Goal: Register for event/course

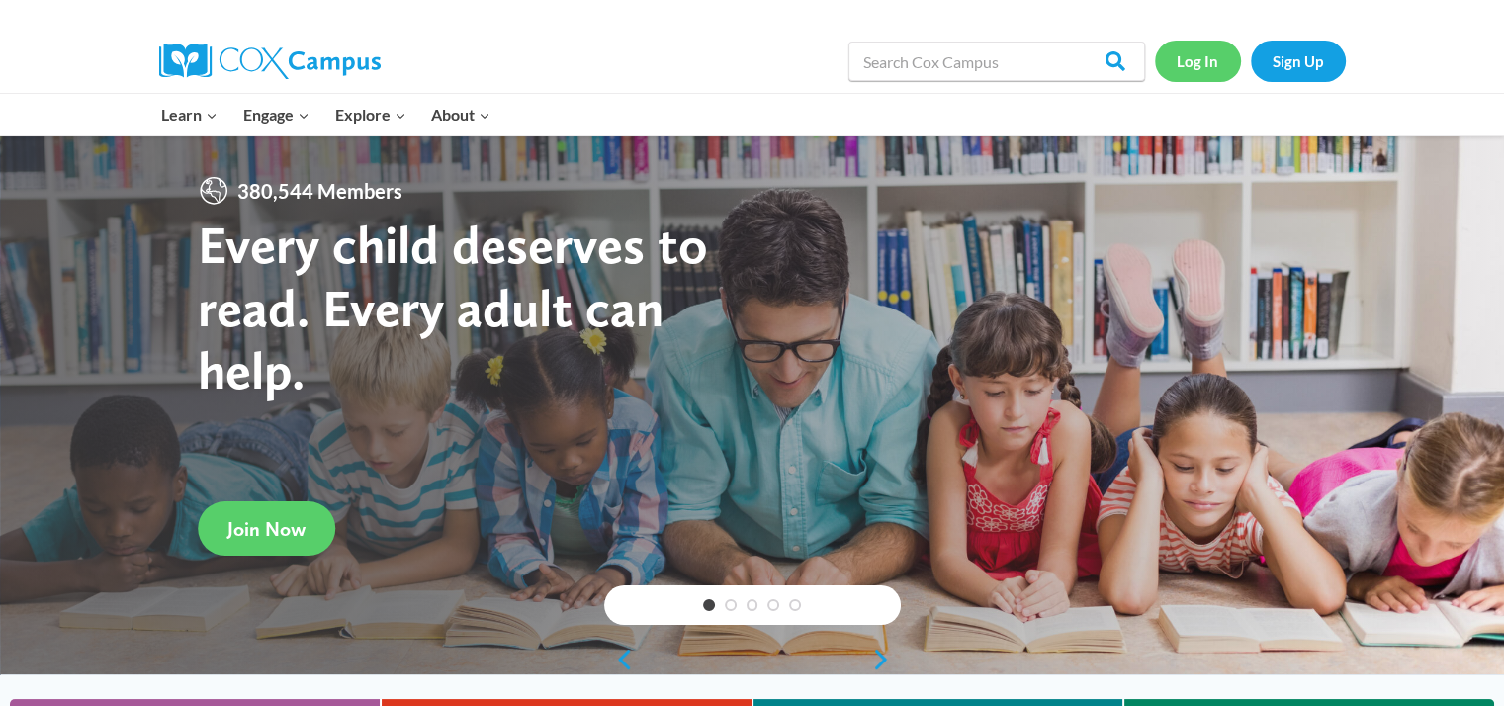
drag, startPoint x: 0, startPoint y: 0, endPoint x: 1187, endPoint y: 62, distance: 1188.3
click at [1187, 62] on link "Log In" at bounding box center [1198, 61] width 86 height 41
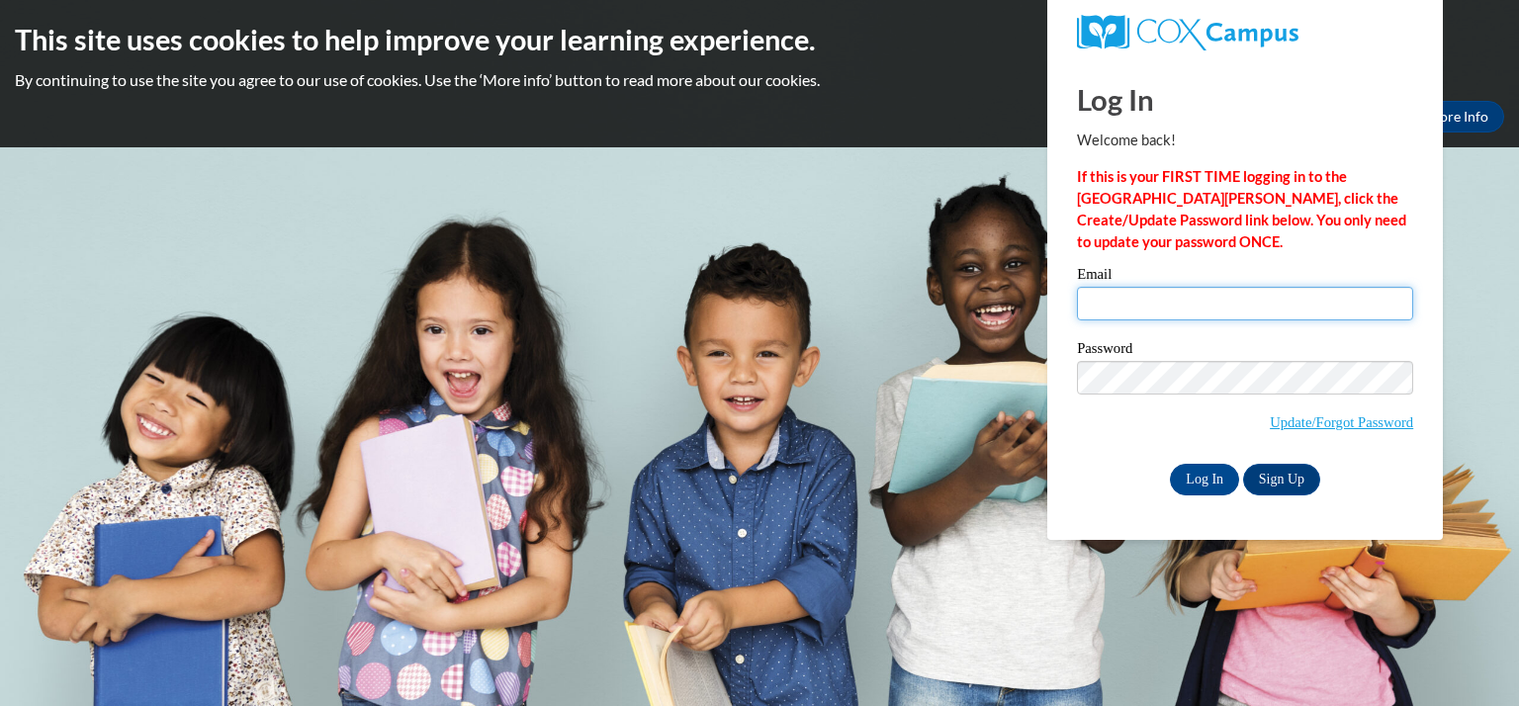
click at [1127, 318] on input "Email" at bounding box center [1245, 304] width 336 height 34
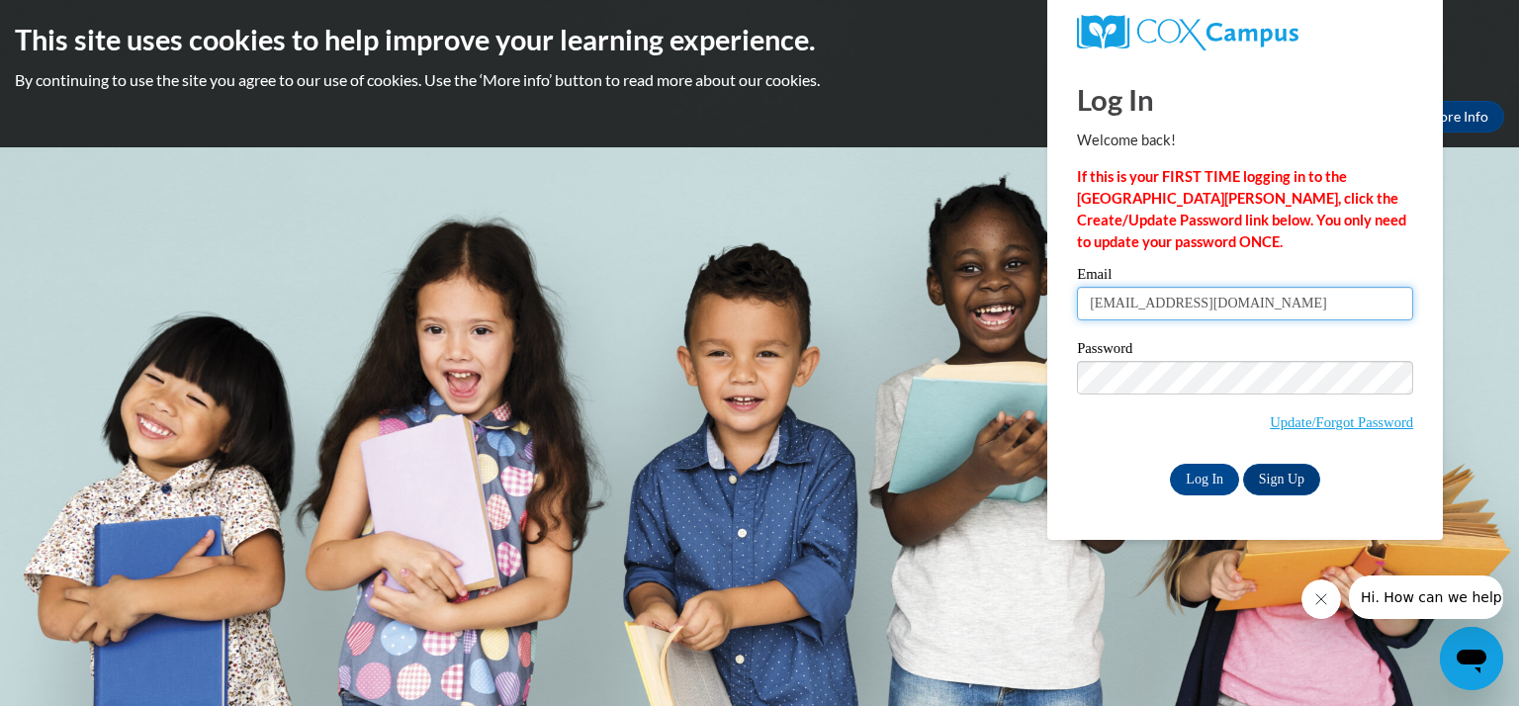
type input "[EMAIL_ADDRESS][DOMAIN_NAME]"
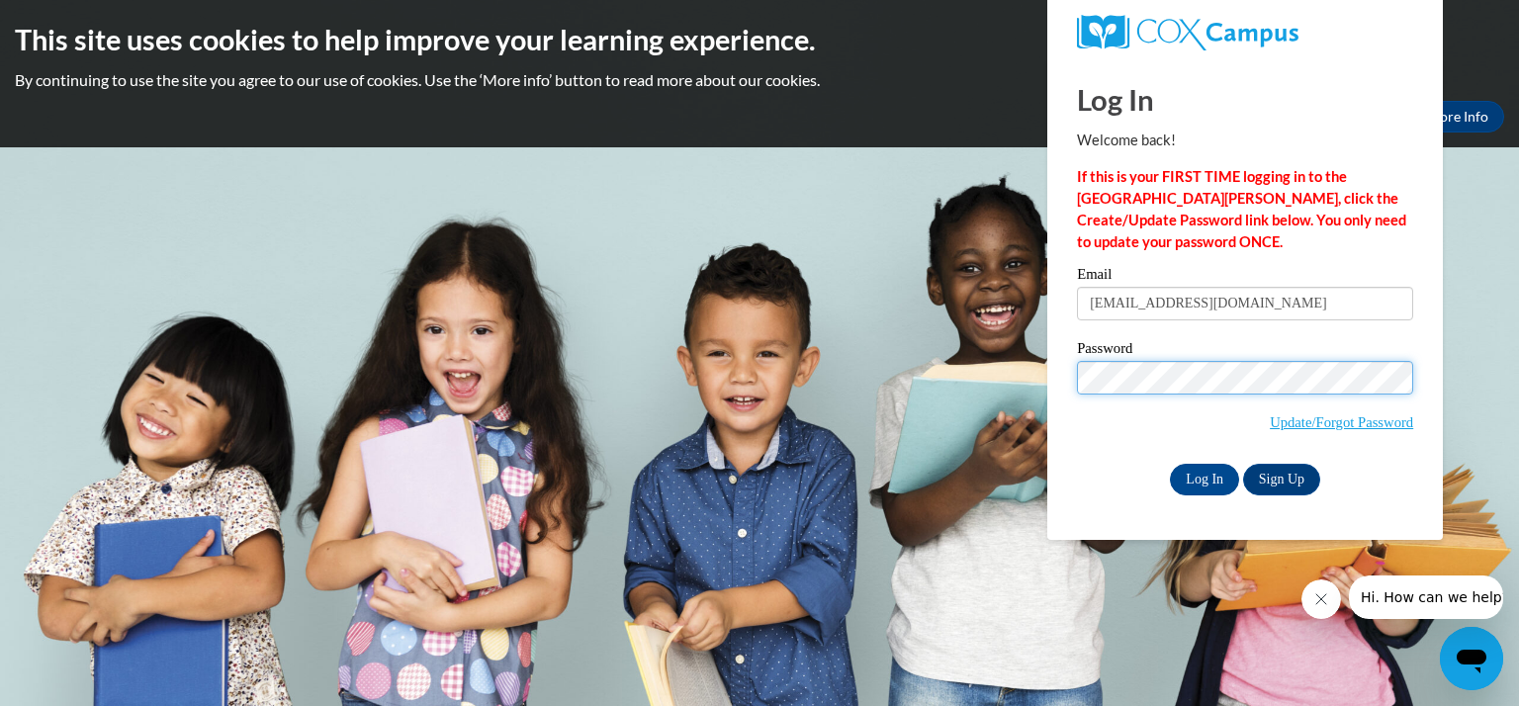
click at [1170, 464] on input "Log In" at bounding box center [1204, 480] width 69 height 32
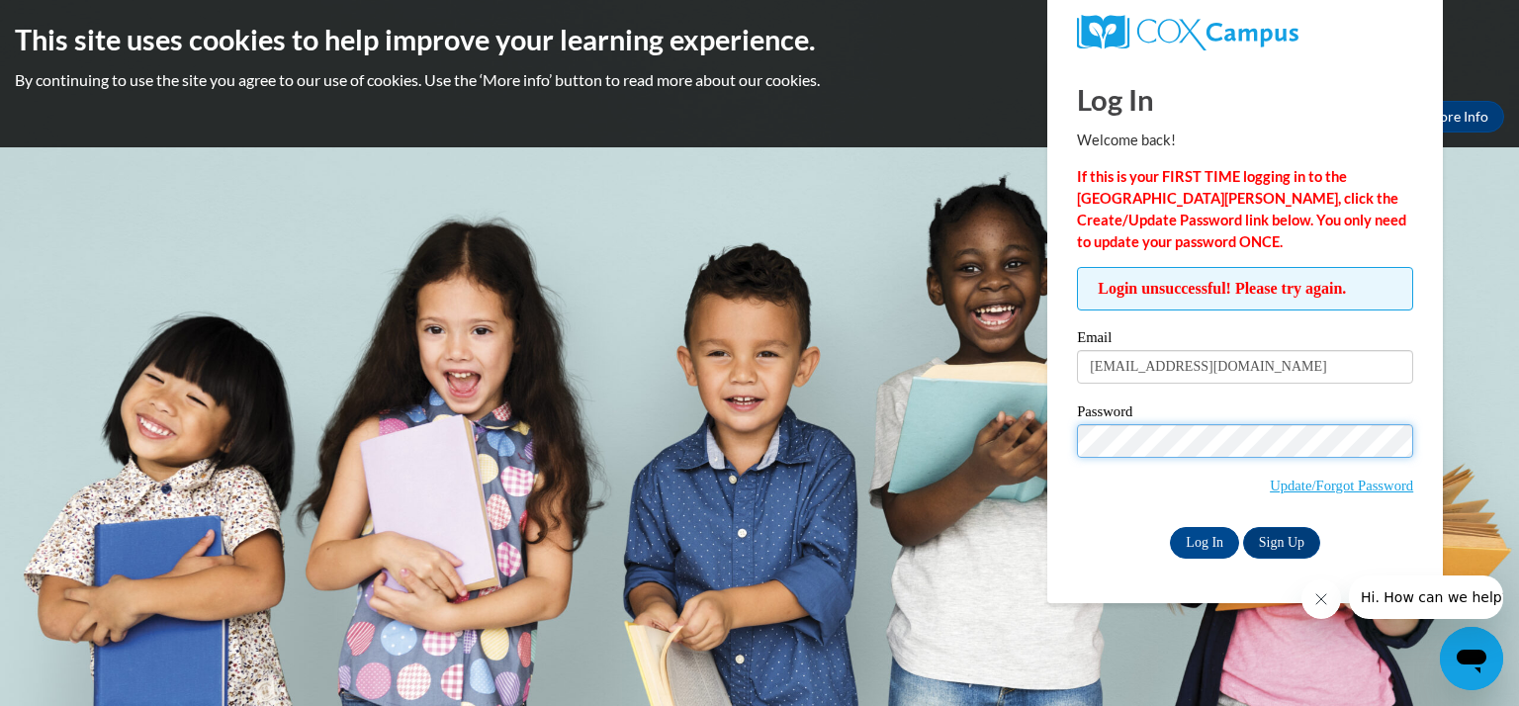
click at [1170, 527] on input "Log In" at bounding box center [1204, 543] width 69 height 32
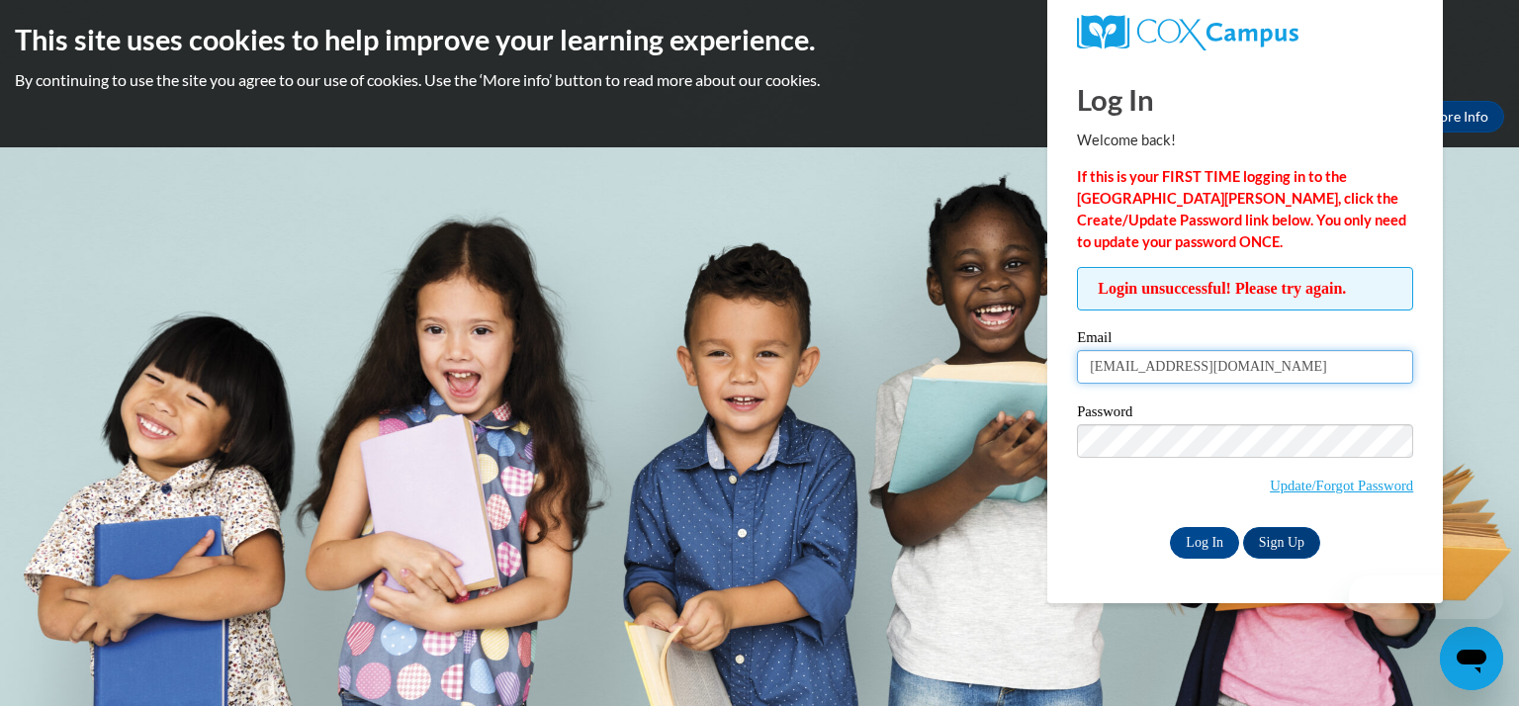
click at [1175, 371] on input "albersm@kmsd.edu" at bounding box center [1245, 367] width 336 height 34
type input "e"
type input "[EMAIL_ADDRESS][DOMAIN_NAME]"
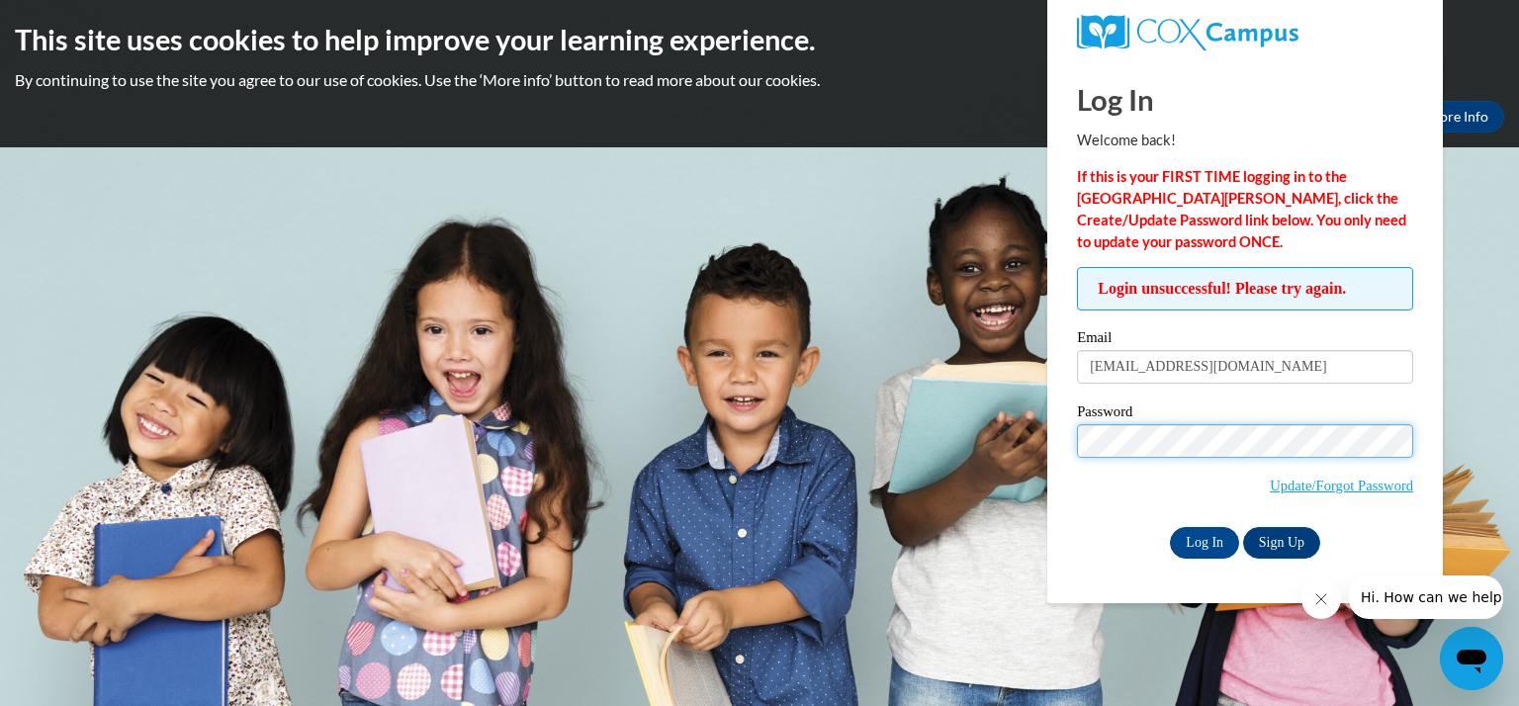
click at [1170, 527] on input "Log In" at bounding box center [1204, 543] width 69 height 32
click at [1340, 487] on link "Update/Forgot Password" at bounding box center [1341, 486] width 143 height 16
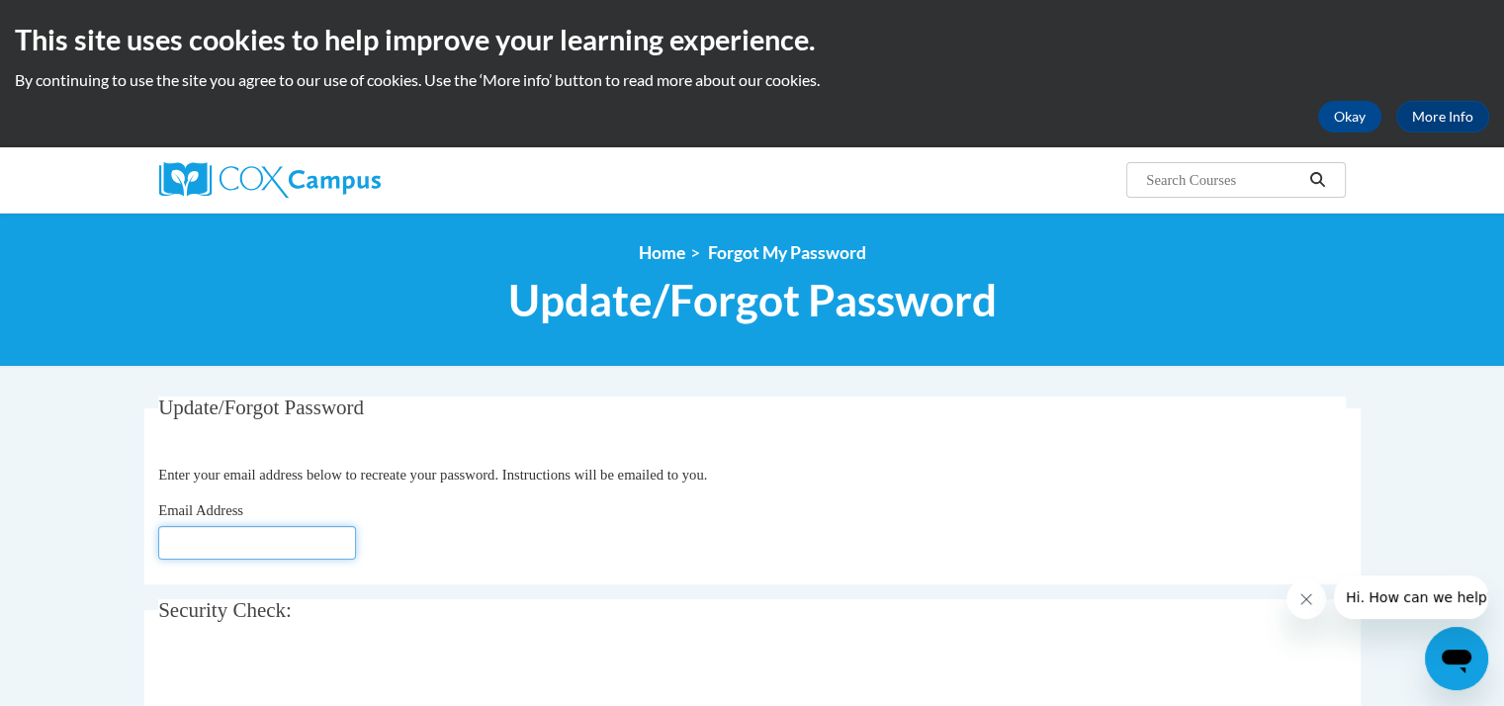
click at [247, 548] on input "Email Address" at bounding box center [257, 543] width 198 height 34
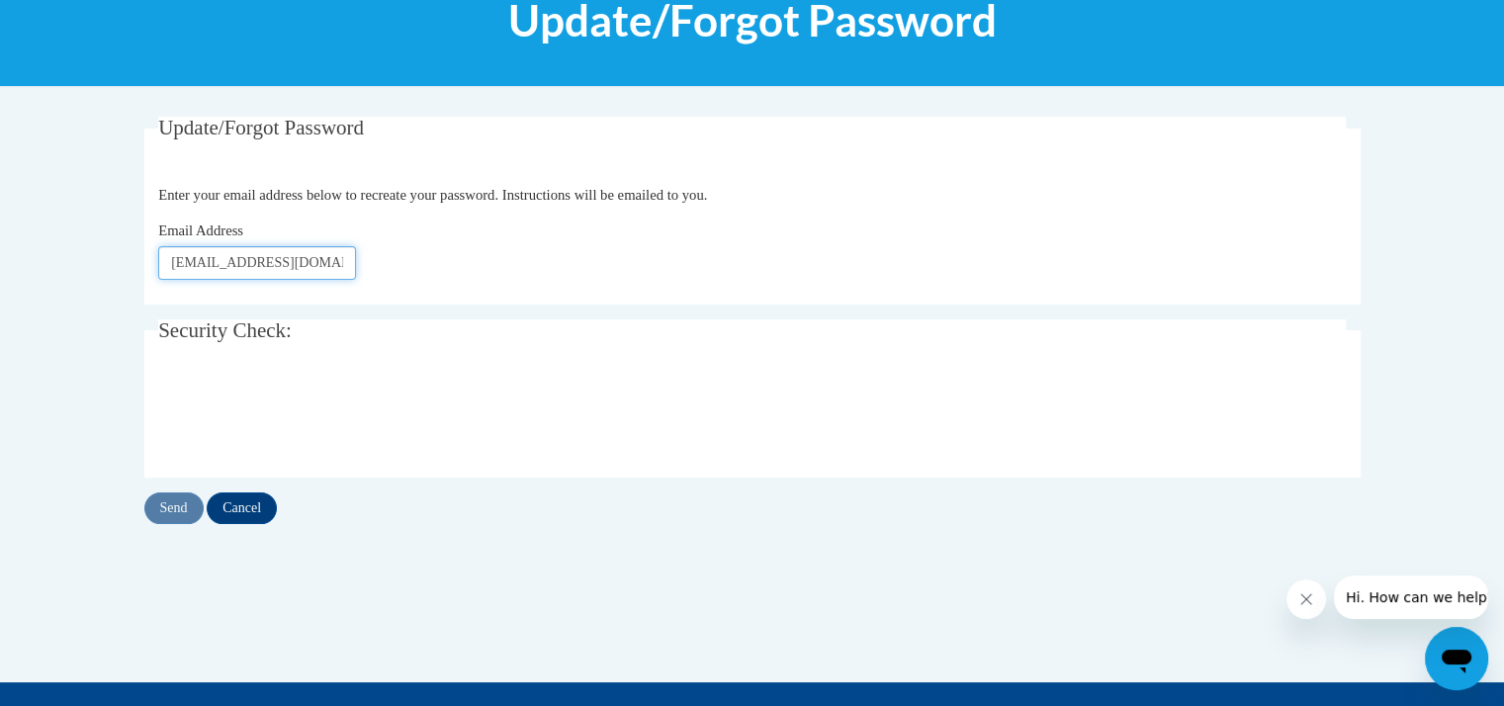
scroll to position [285, 0]
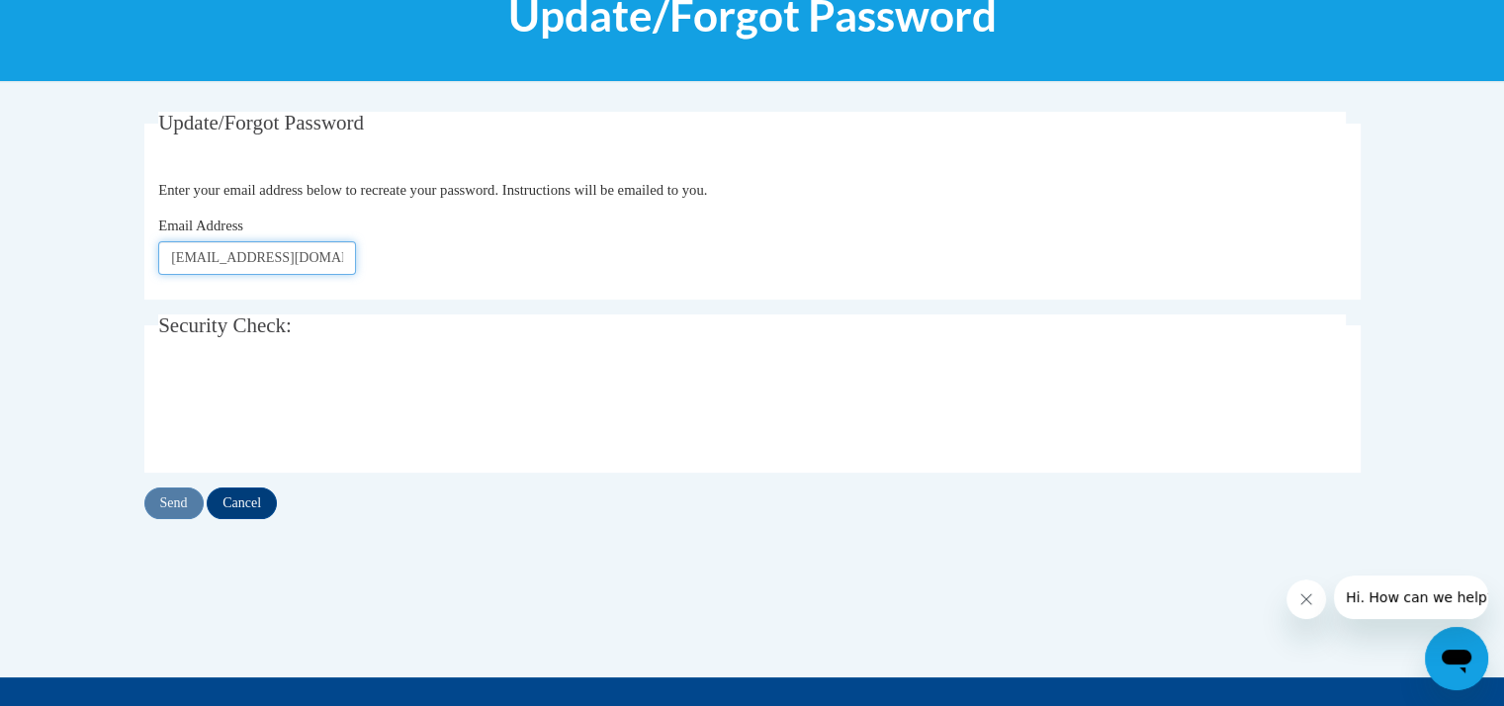
type input "[EMAIL_ADDRESS][DOMAIN_NAME]"
click at [181, 494] on input "Send" at bounding box center [173, 504] width 59 height 32
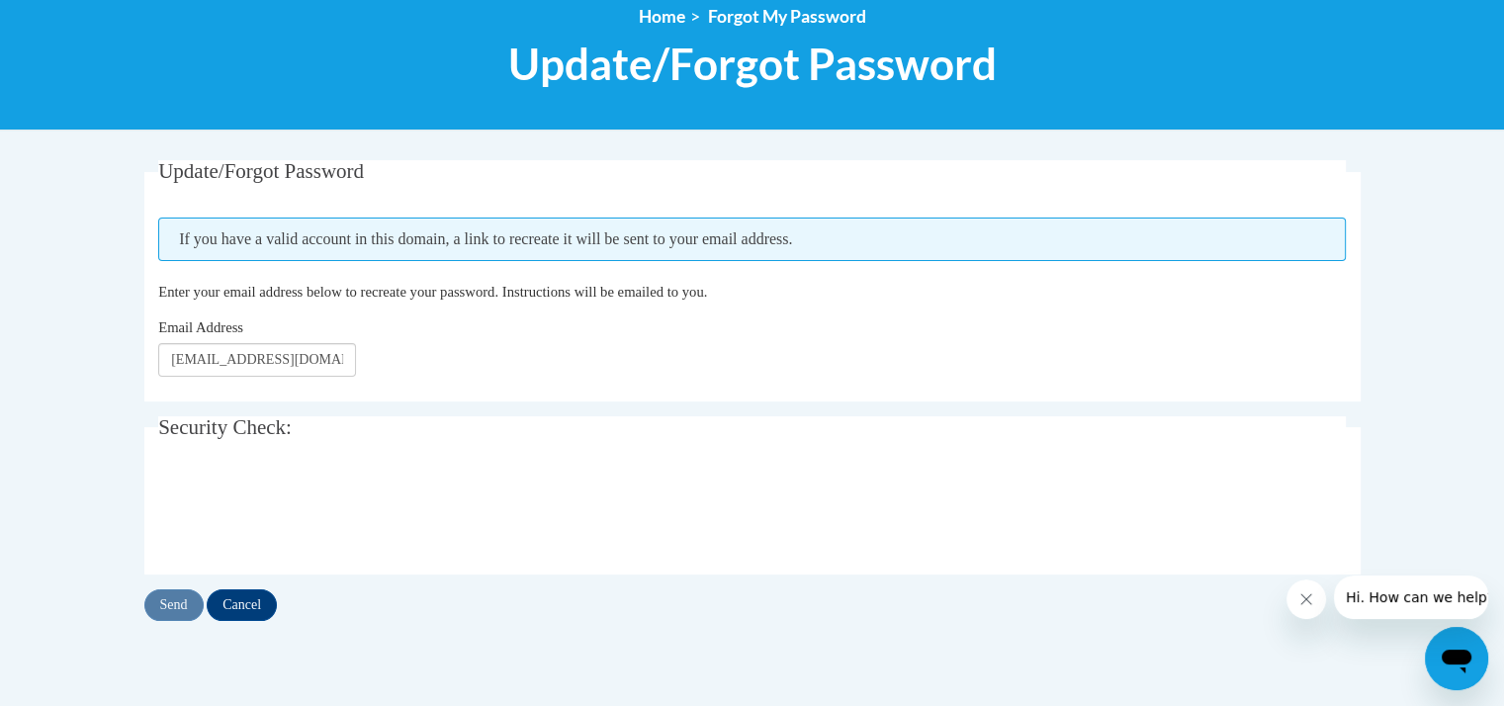
scroll to position [237, 0]
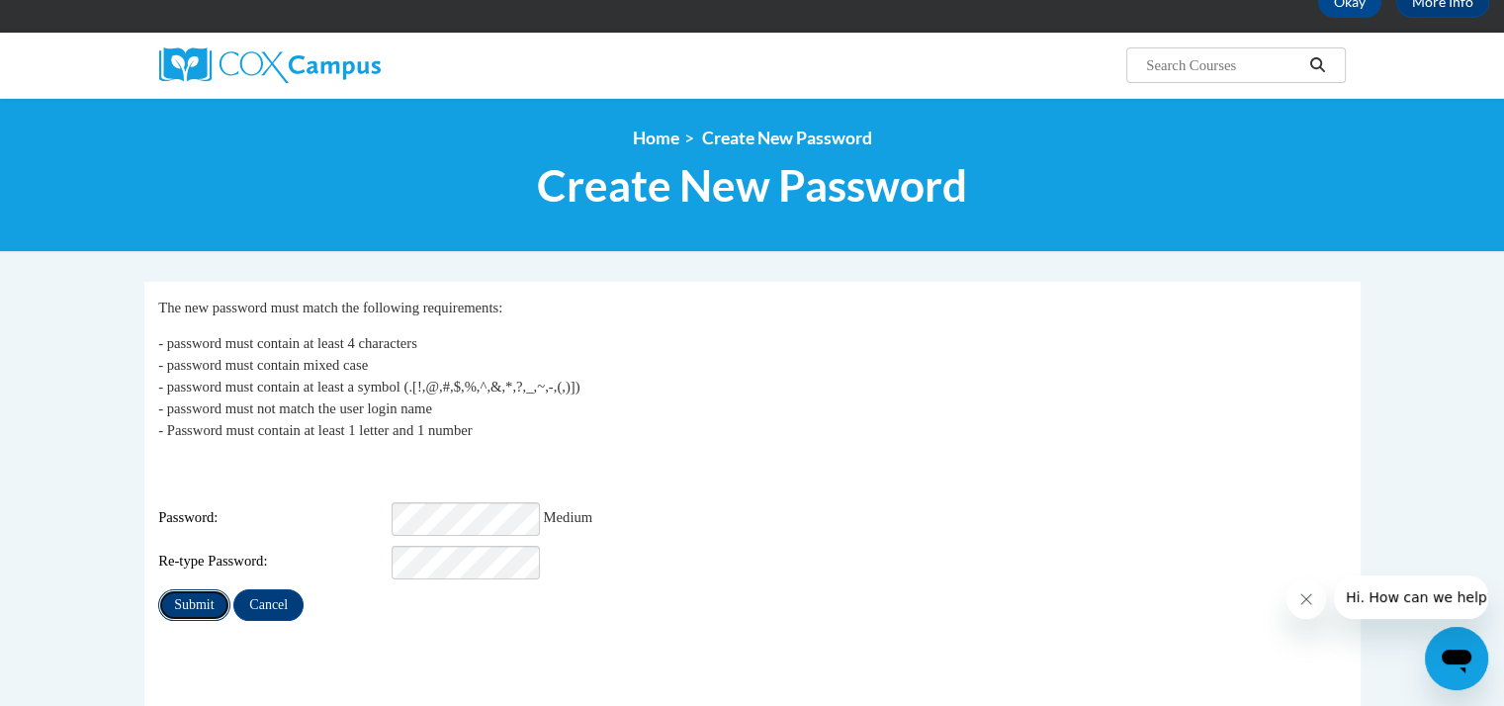
click at [183, 589] on input "Submit" at bounding box center [193, 605] width 71 height 32
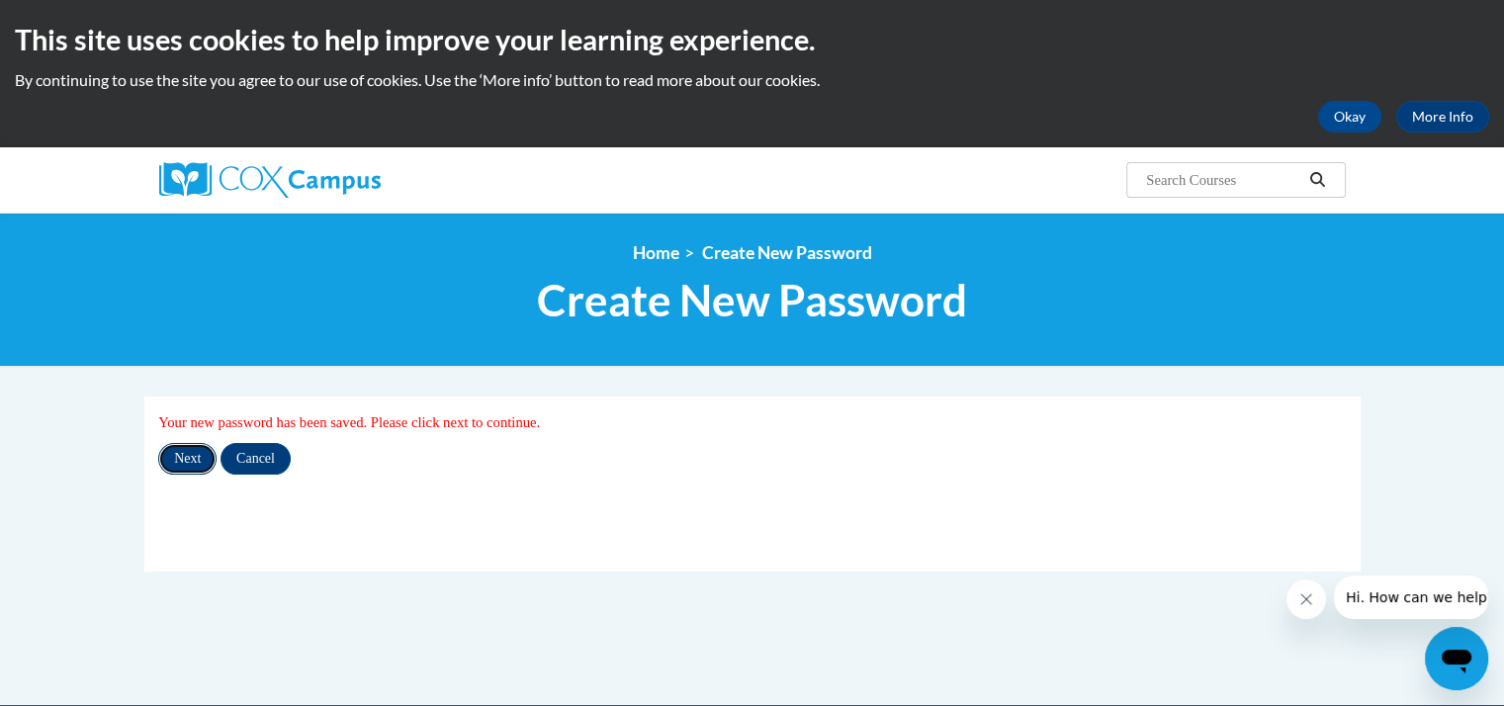
click at [198, 470] on input "Next" at bounding box center [187, 459] width 58 height 32
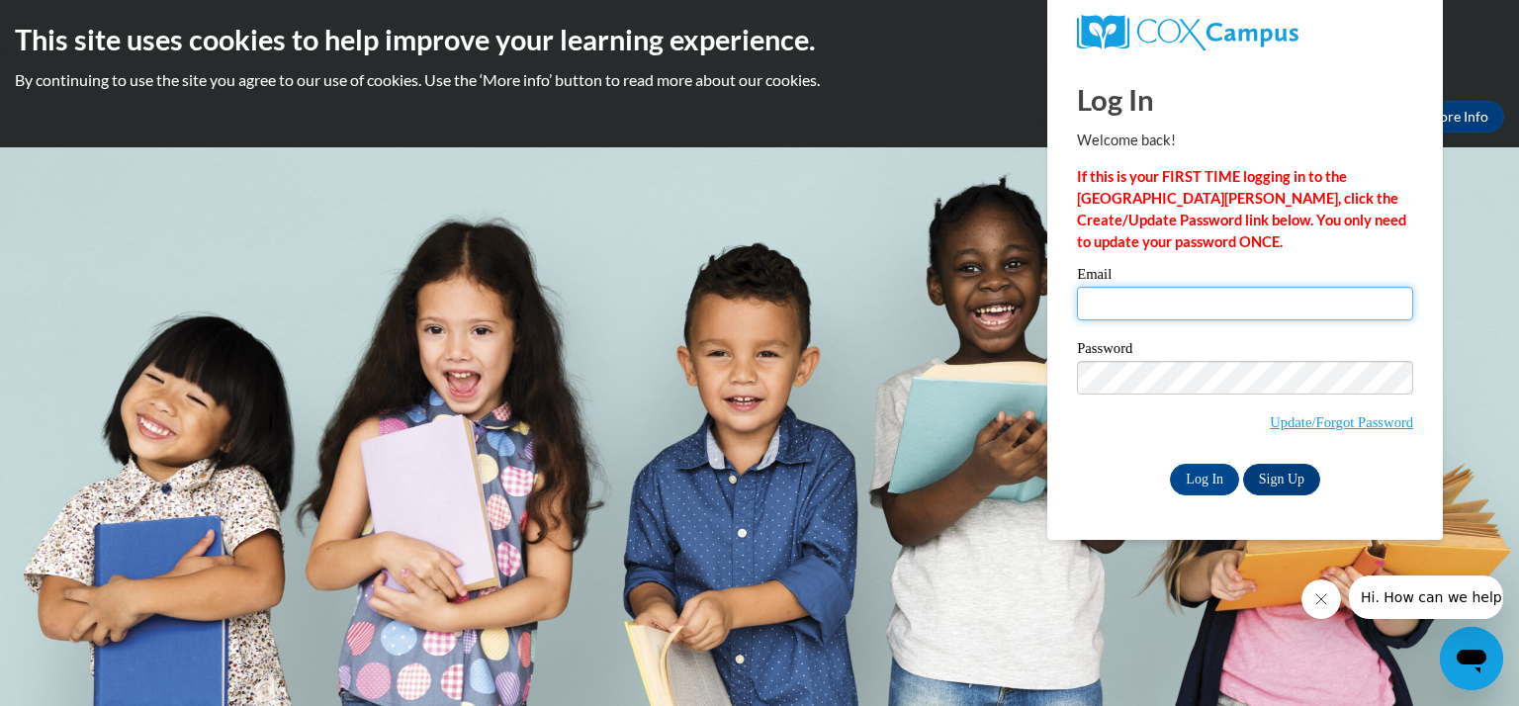
click at [1137, 311] on input "Email" at bounding box center [1245, 304] width 336 height 34
type input "albersm@kmsd.edu"
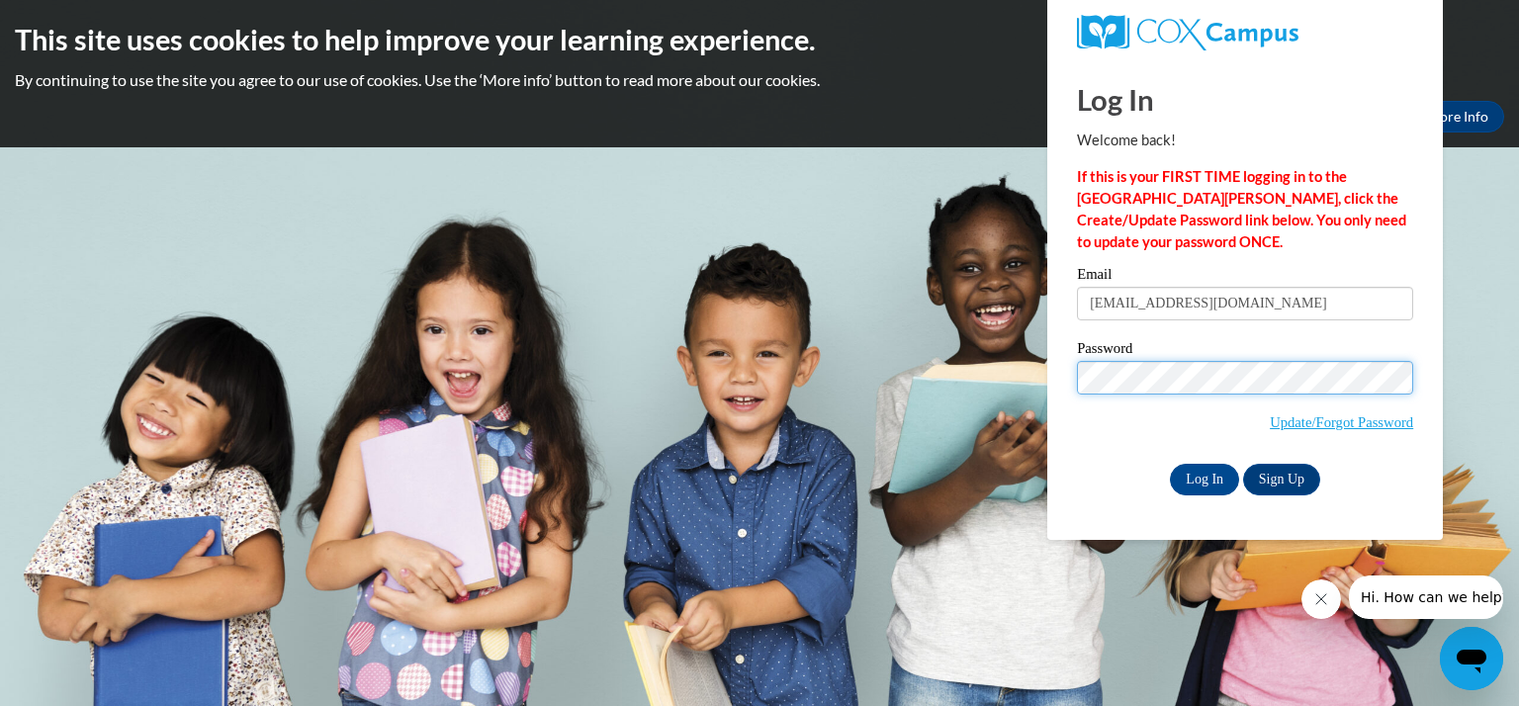
click at [1170, 464] on input "Log In" at bounding box center [1204, 480] width 69 height 32
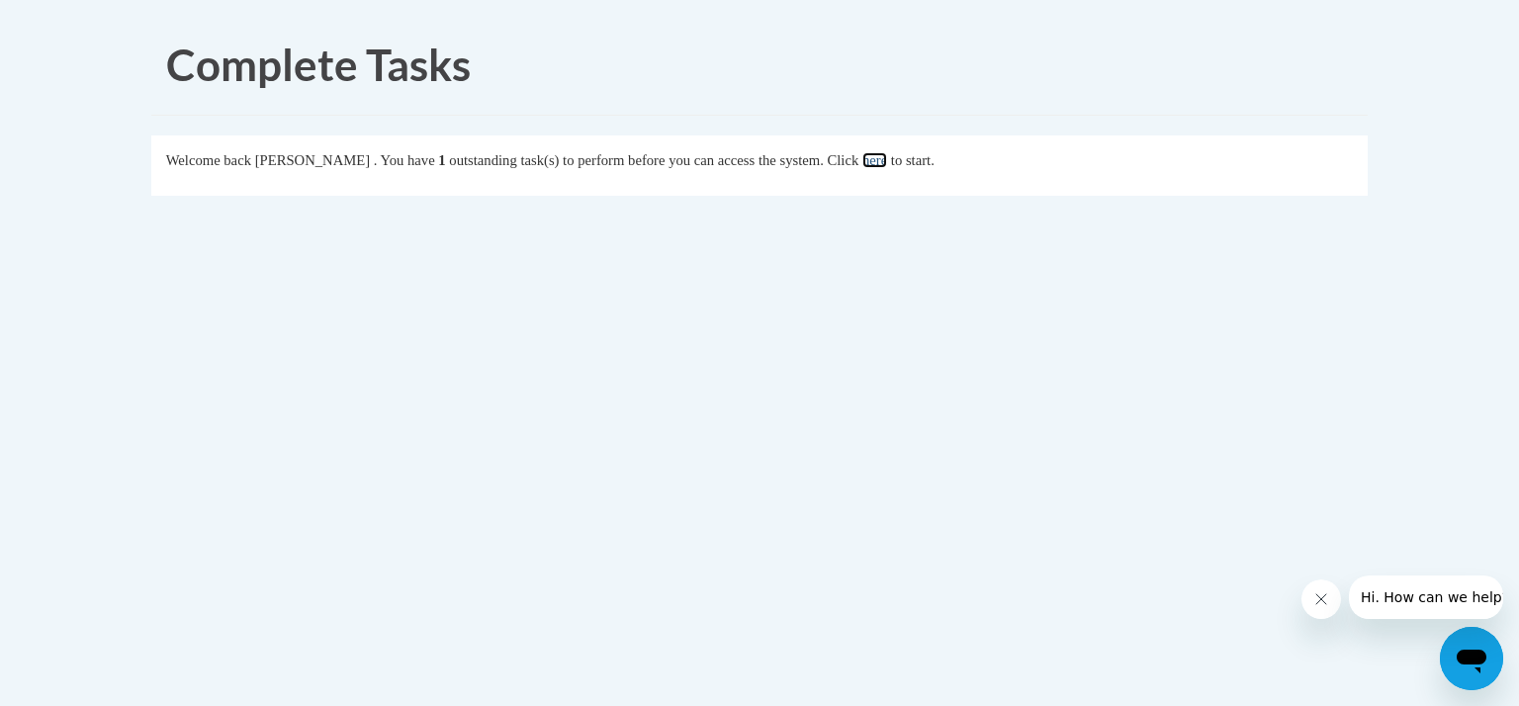
click at [887, 161] on link "here" at bounding box center [874, 160] width 25 height 16
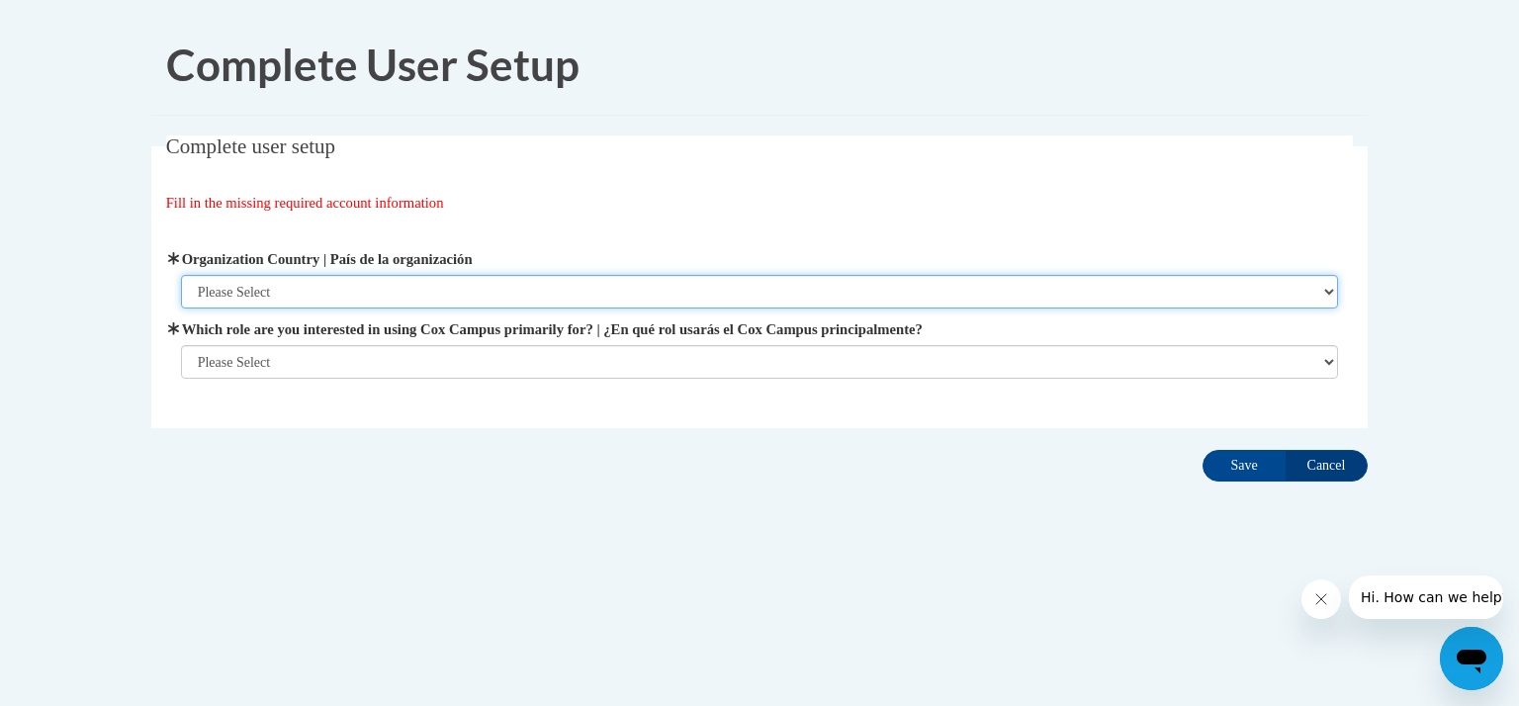
click at [419, 292] on select "Please Select [GEOGRAPHIC_DATA] | [GEOGRAPHIC_DATA] Outside of [GEOGRAPHIC_DATA…" at bounding box center [760, 292] width 1158 height 34
select select "ad49bcad-a171-4b2e-b99c-48b446064914"
click at [181, 275] on select "Please Select [GEOGRAPHIC_DATA] | [GEOGRAPHIC_DATA] Outside of [GEOGRAPHIC_DATA…" at bounding box center [760, 292] width 1158 height 34
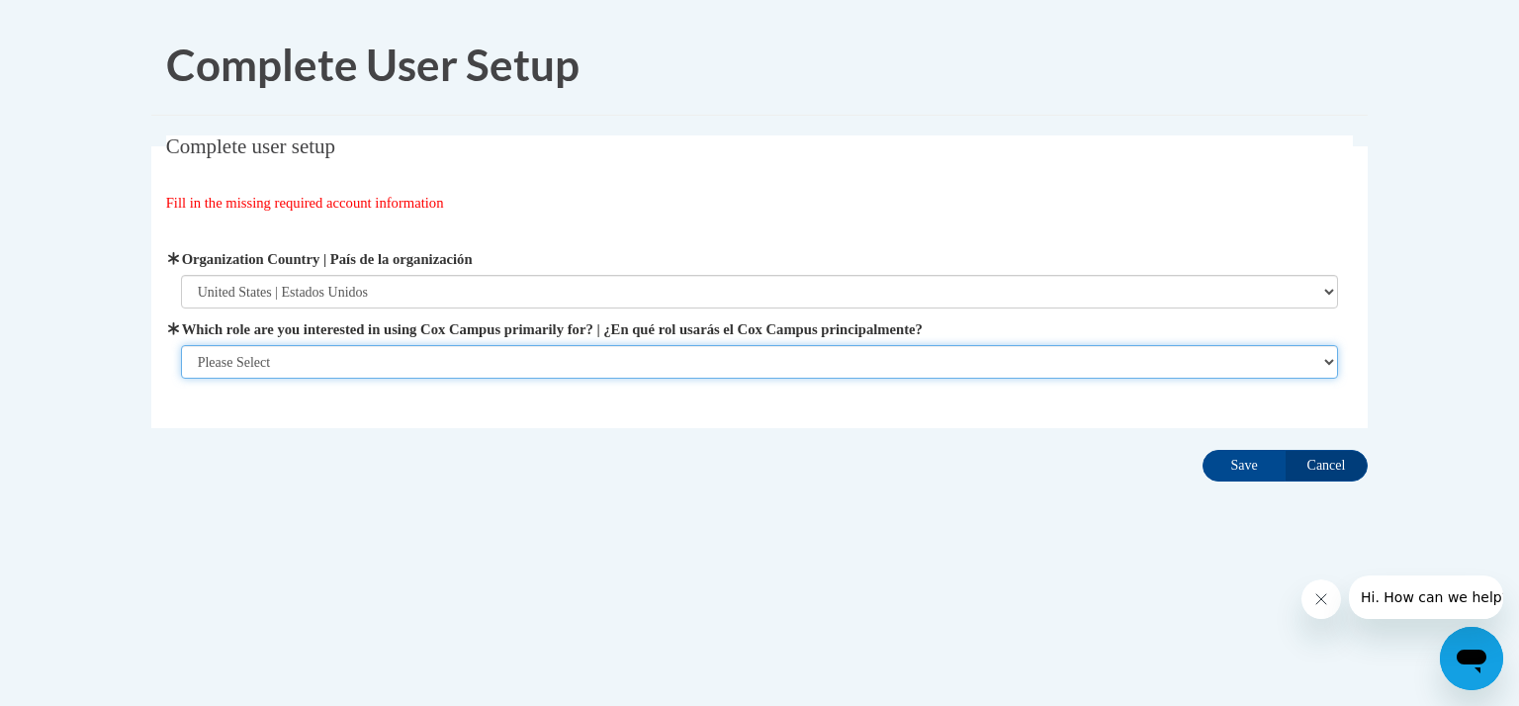
click at [400, 355] on select "Please Select College/University | Colegio/Universidad Community/Nonprofit Part…" at bounding box center [760, 362] width 1158 height 34
select select "fbf2d438-af2f-41f8-98f1-81c410e29de3"
click at [181, 379] on select "Please Select College/University | Colegio/Universidad Community/Nonprofit Part…" at bounding box center [760, 362] width 1158 height 34
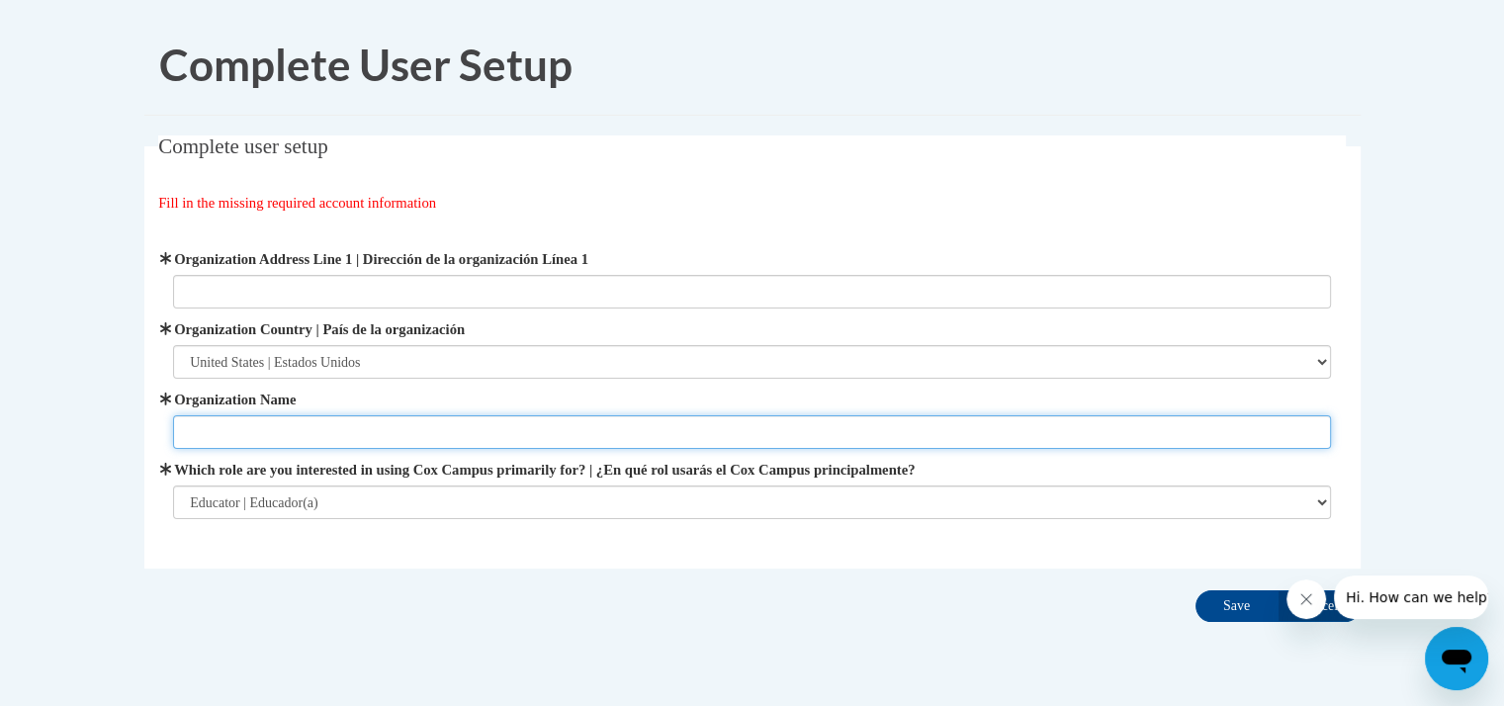
click at [329, 428] on input "Organization Name" at bounding box center [752, 432] width 1158 height 34
type input "S"
type input "Kettle Moraine School District"
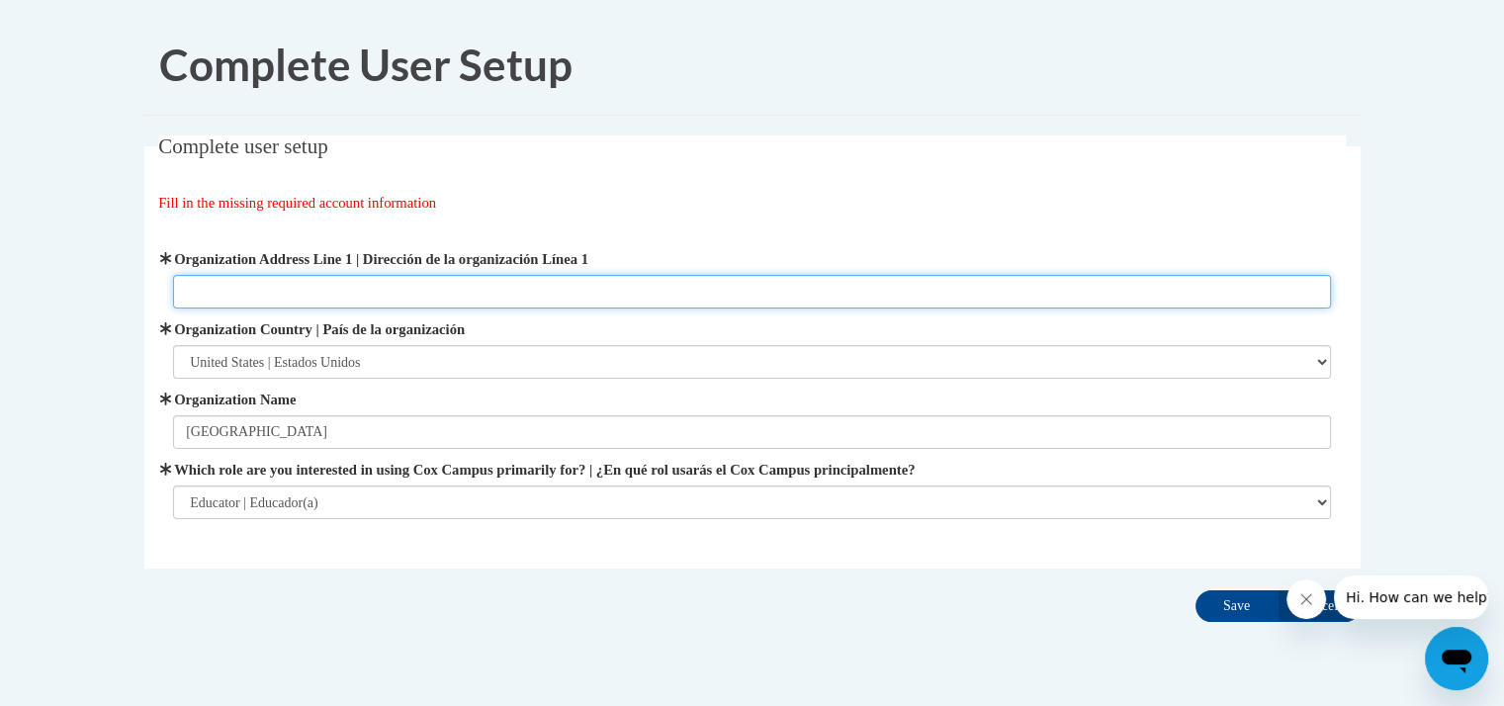
click at [330, 292] on input "Organization Address Line 1 | Dirección de la organización Línea 1" at bounding box center [752, 292] width 1158 height 34
paste input "227 Genesee Street, Delafield, WI 53018"
type input "227 Genesee Street, Delafield, WI 53018"
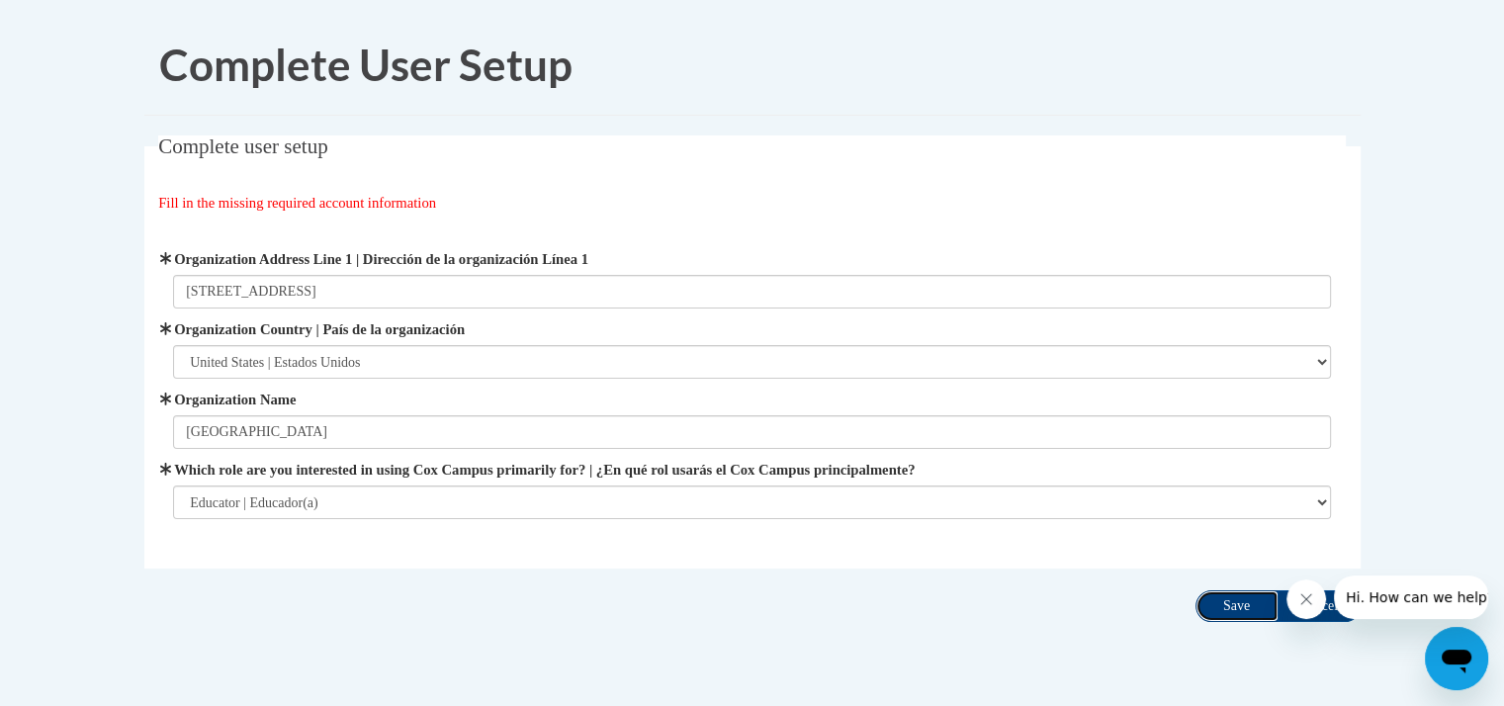
click at [1214, 614] on input "Save" at bounding box center [1237, 606] width 83 height 32
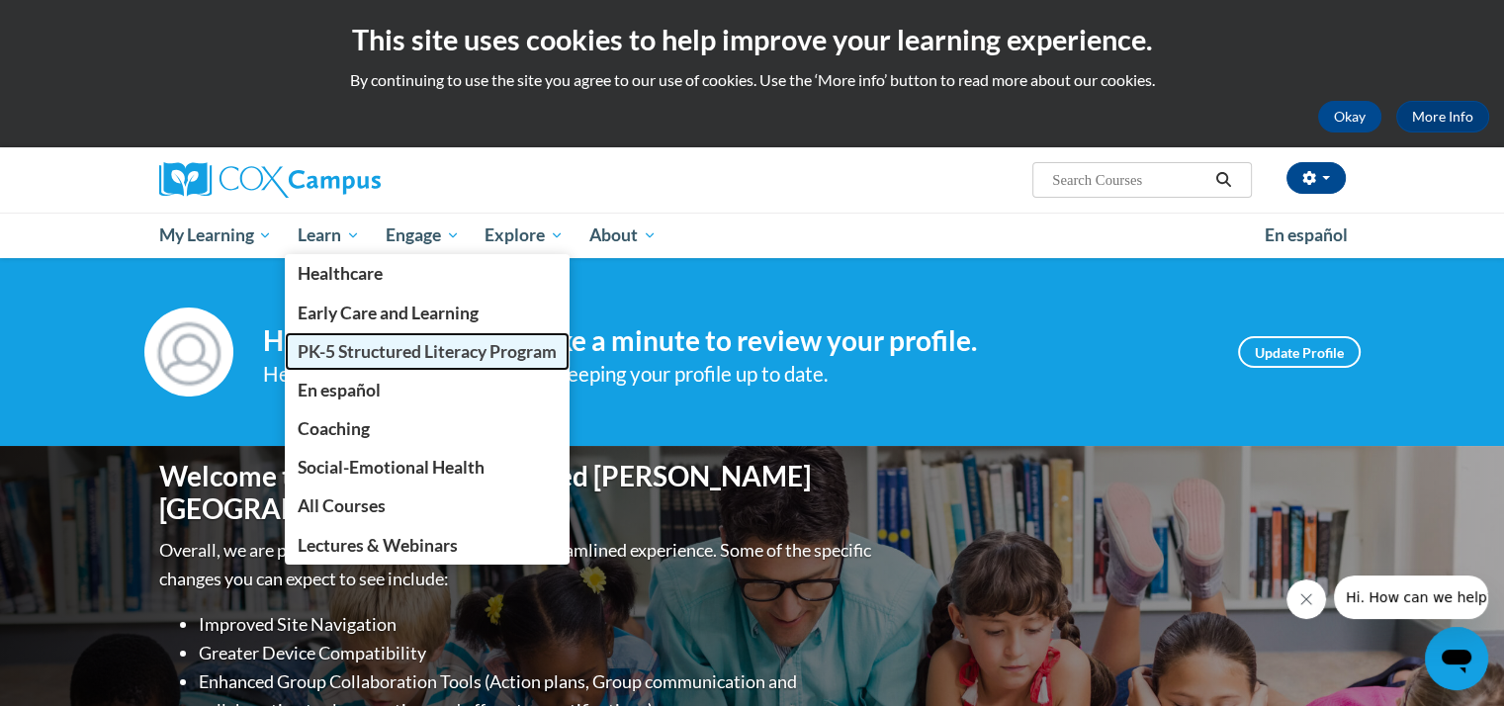
click at [355, 349] on span "PK-5 Structured Literacy Program" at bounding box center [427, 351] width 259 height 21
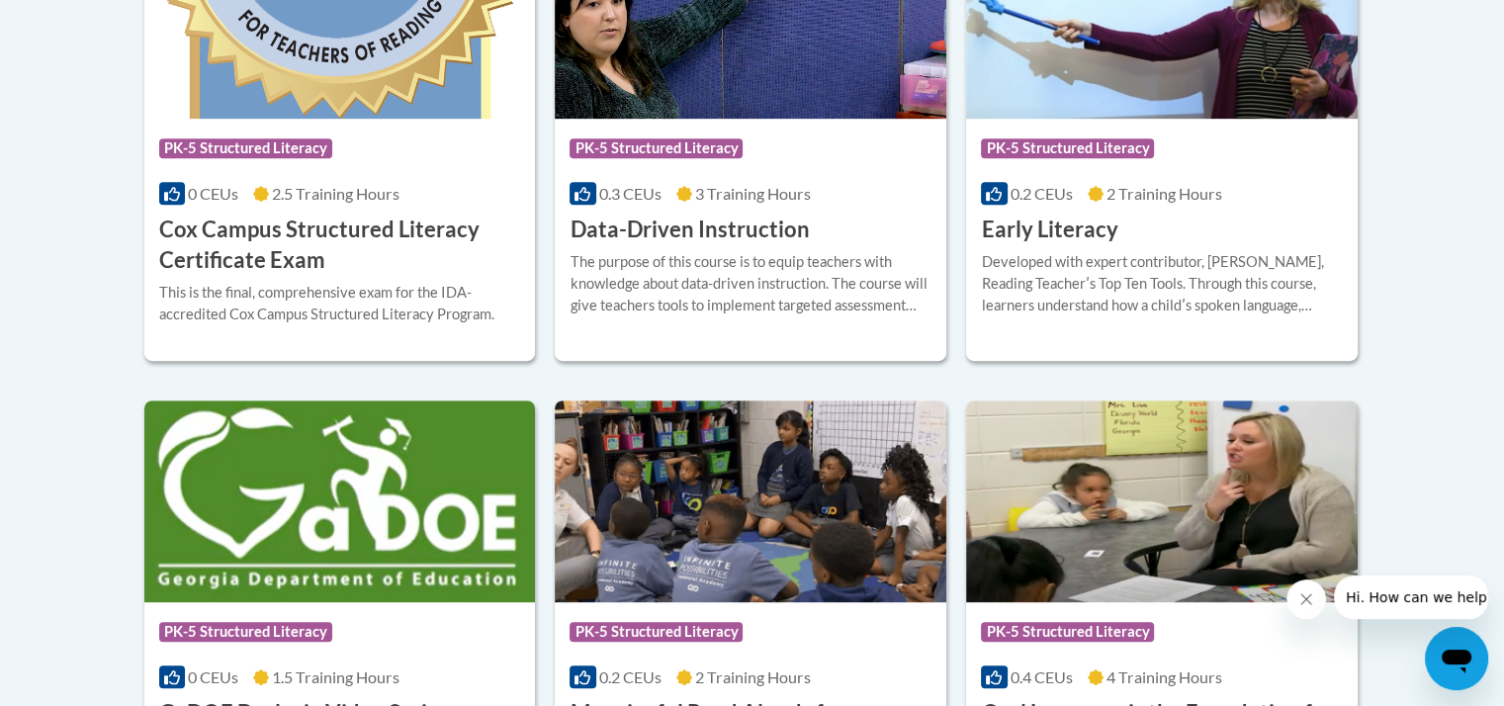
scroll to position [985, 0]
click at [728, 232] on h3 "Data-Driven Instruction" at bounding box center [689, 230] width 239 height 31
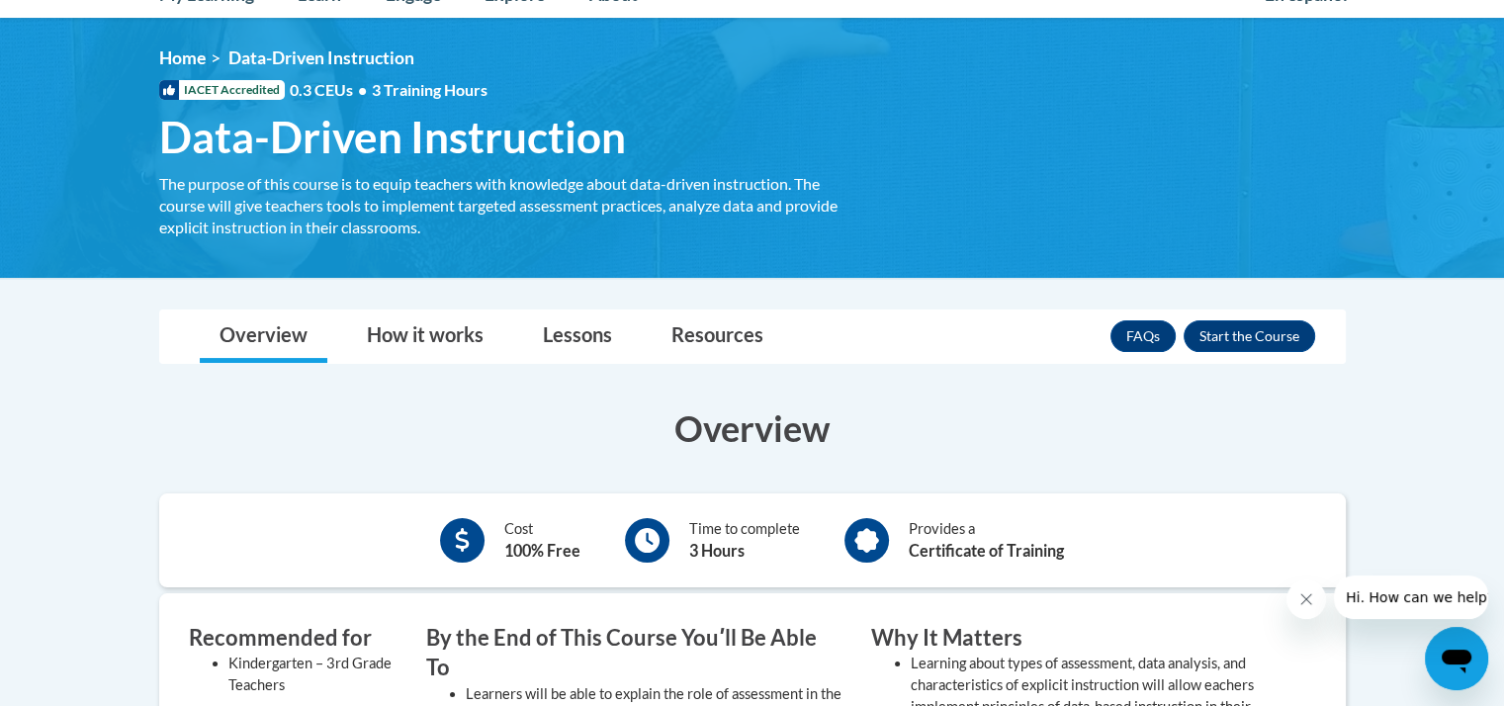
scroll to position [220, 0]
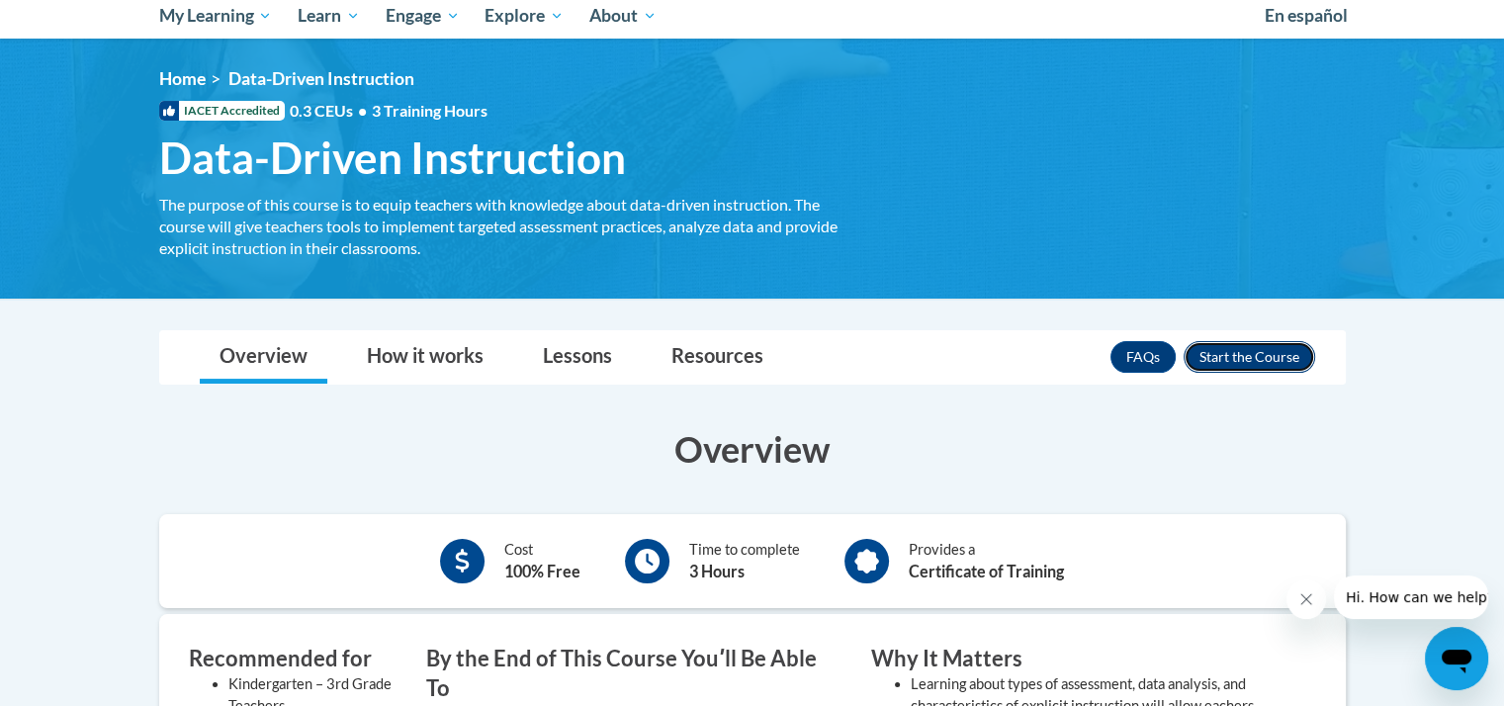
click at [1270, 366] on button "Enroll" at bounding box center [1250, 357] width 132 height 32
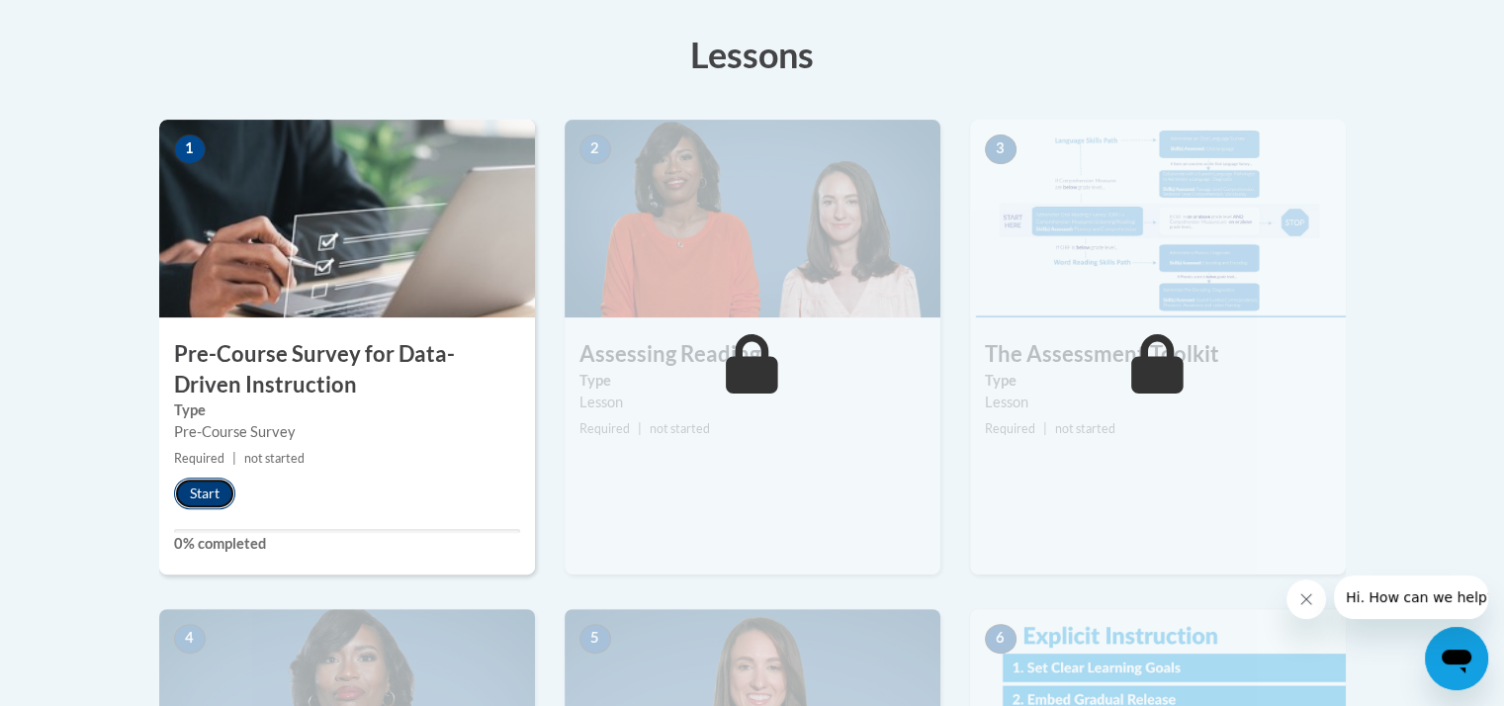
click at [216, 495] on button "Start" at bounding box center [204, 494] width 61 height 32
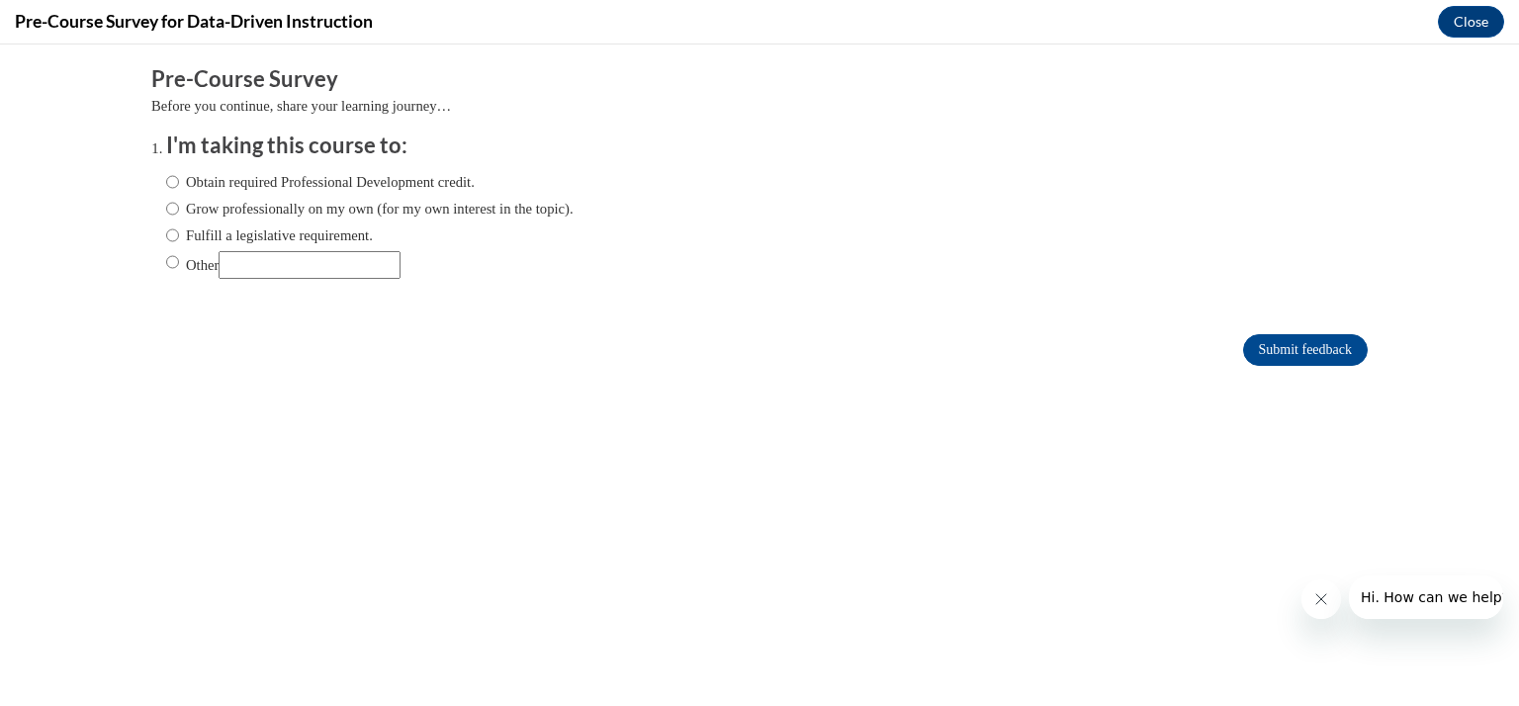
click at [211, 236] on label "Fulfill a legislative requirement." at bounding box center [269, 235] width 207 height 22
click at [179, 236] on input "Fulfill a legislative requirement." at bounding box center [172, 235] width 13 height 22
radio input "true"
click at [1250, 351] on input "Submit feedback" at bounding box center [1305, 350] width 125 height 32
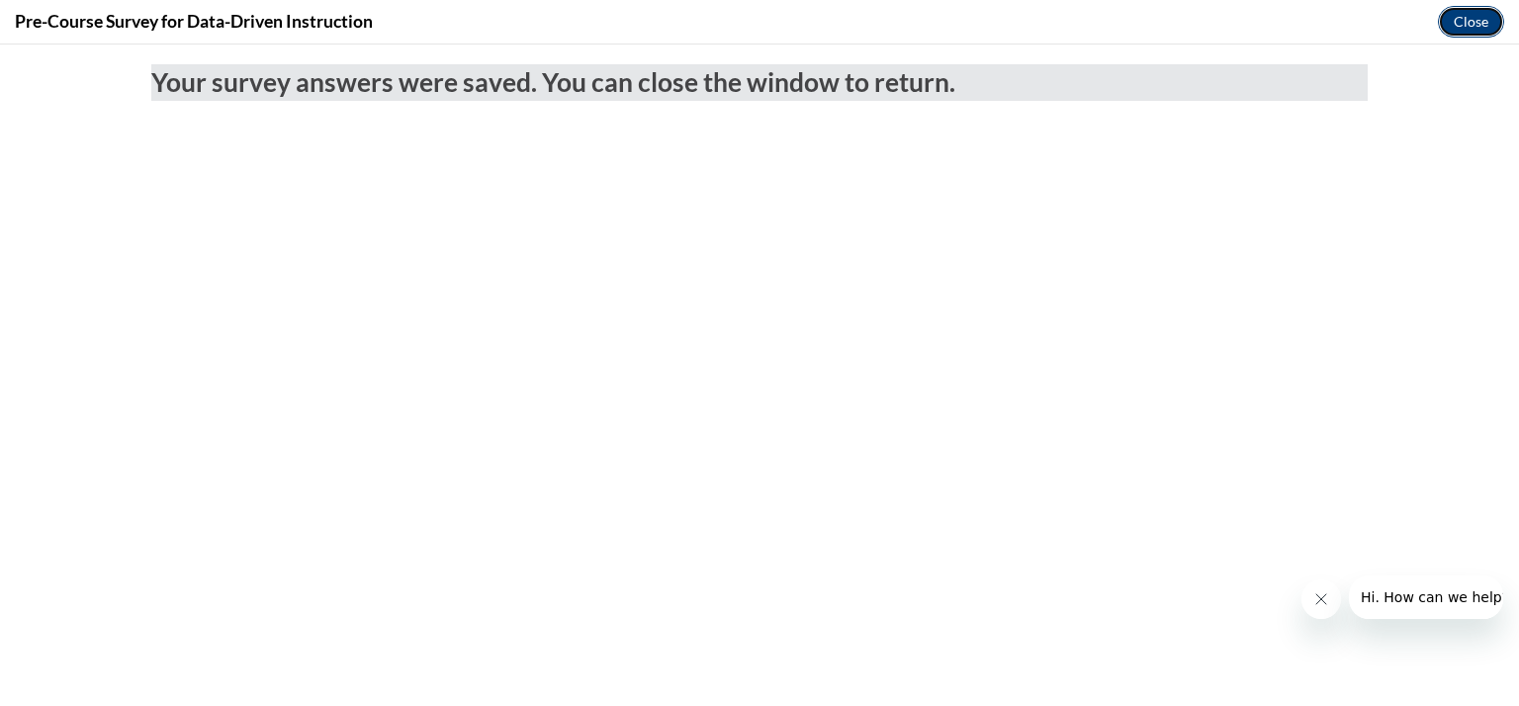
click at [1469, 26] on button "Close" at bounding box center [1471, 22] width 66 height 32
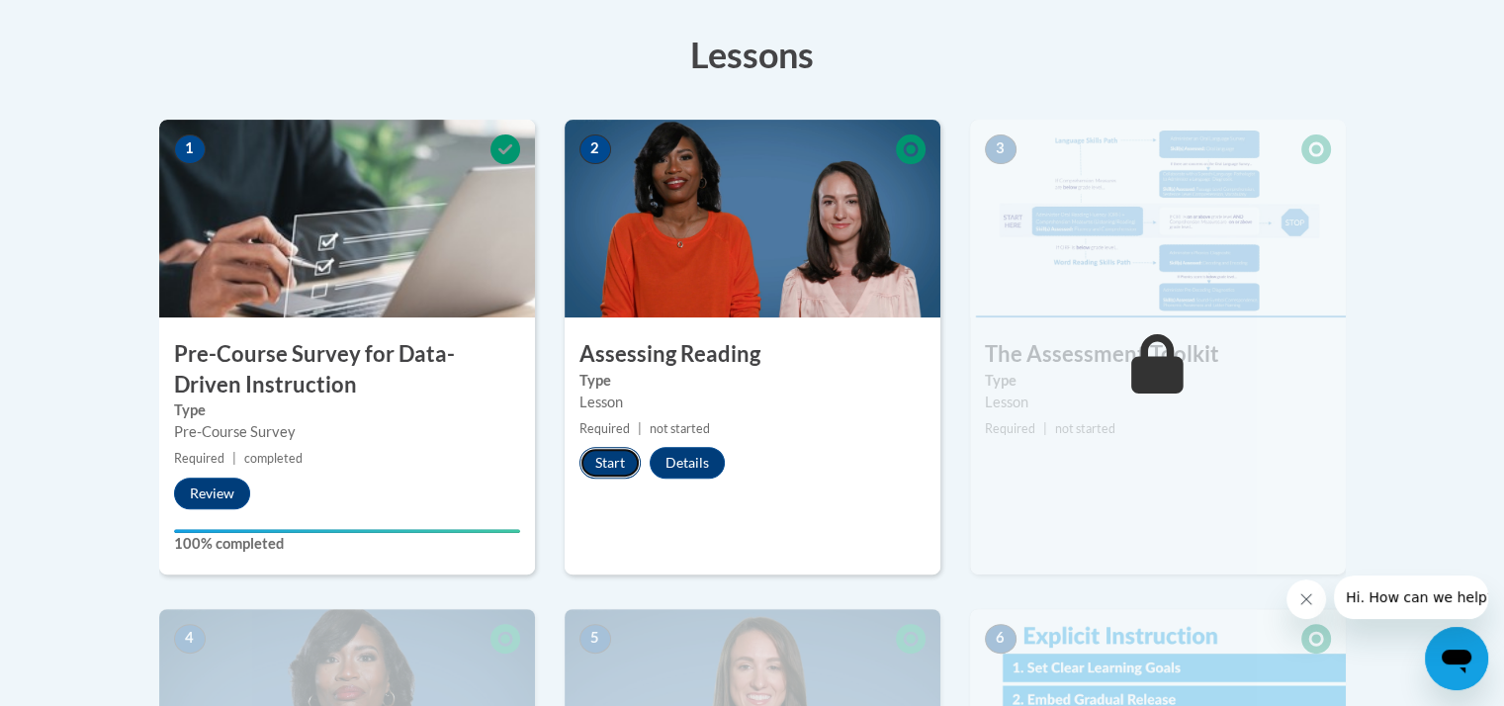
click at [600, 464] on button "Start" at bounding box center [609, 463] width 61 height 32
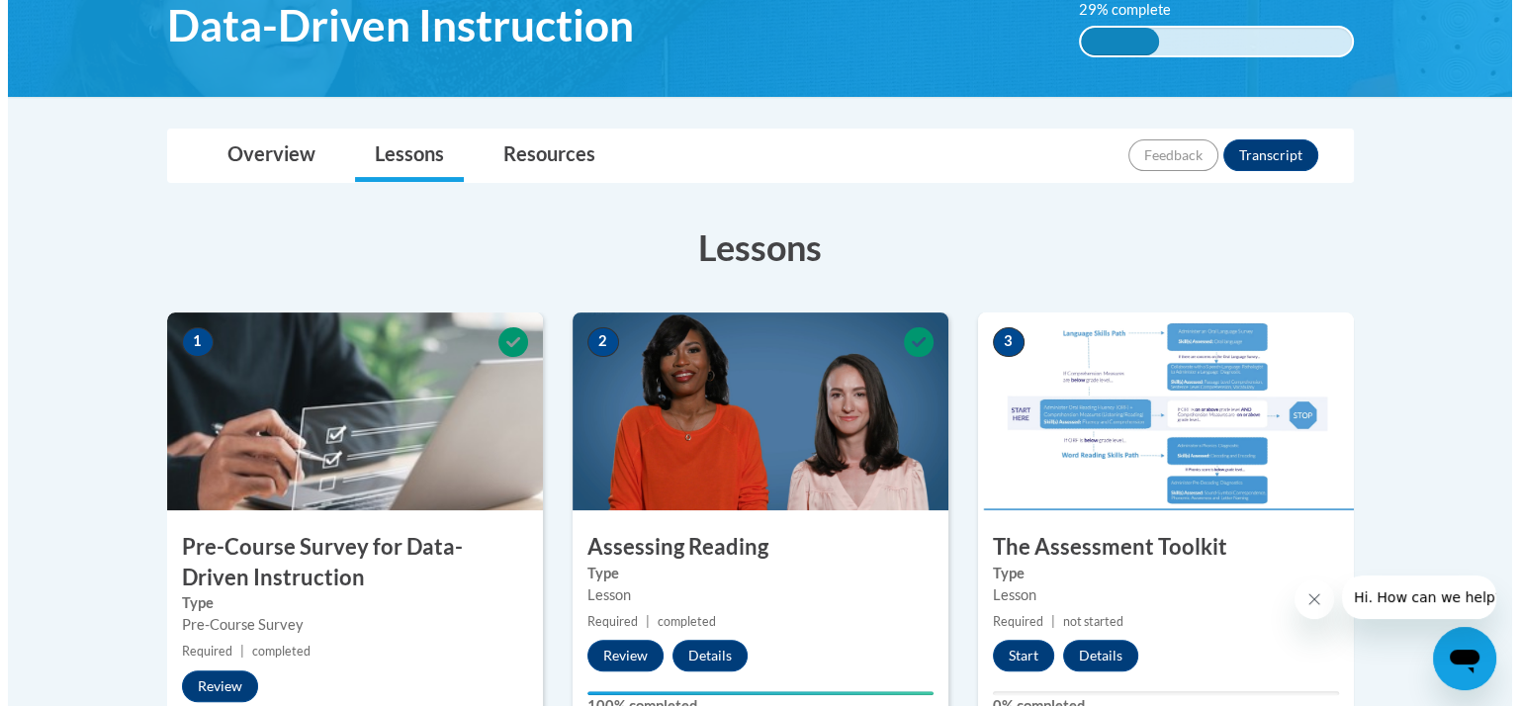
scroll to position [592, 0]
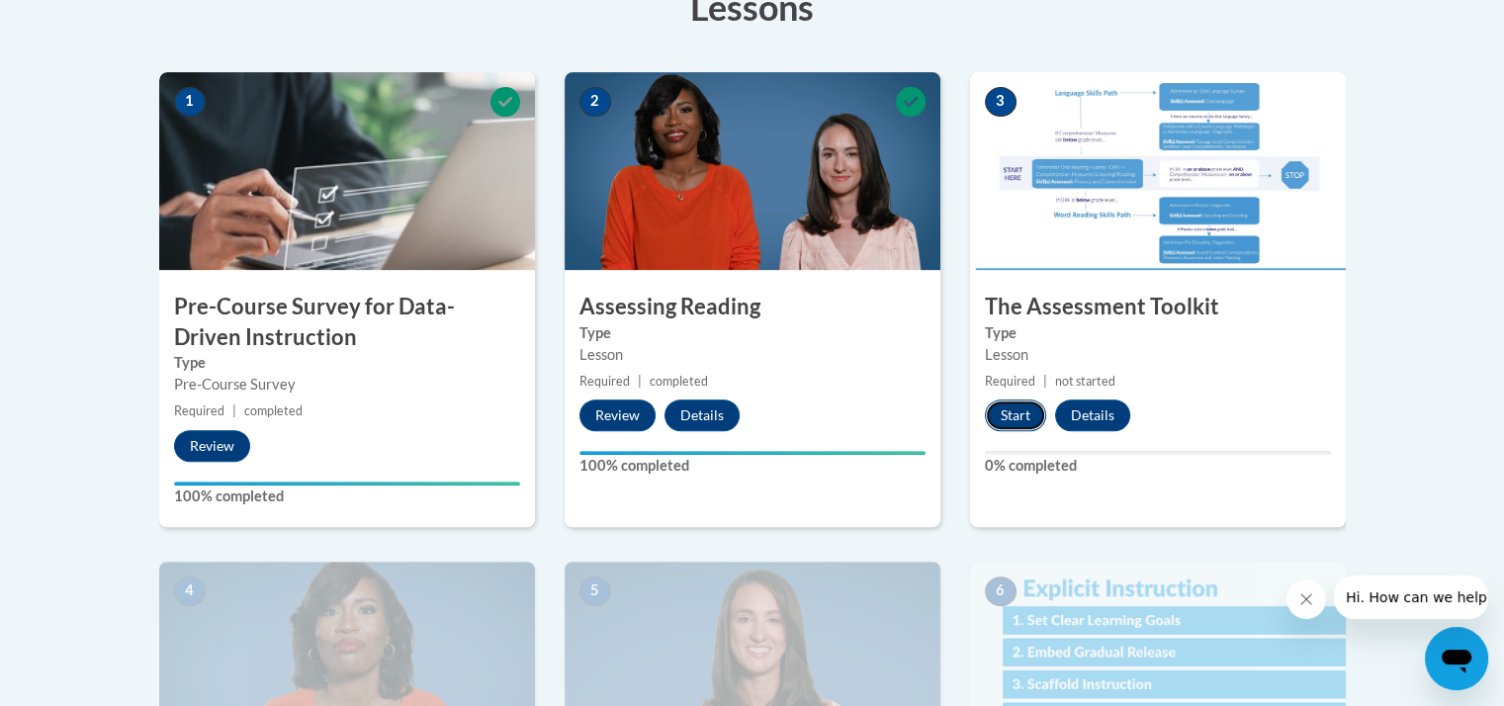
click at [1020, 409] on button "Start" at bounding box center [1015, 416] width 61 height 32
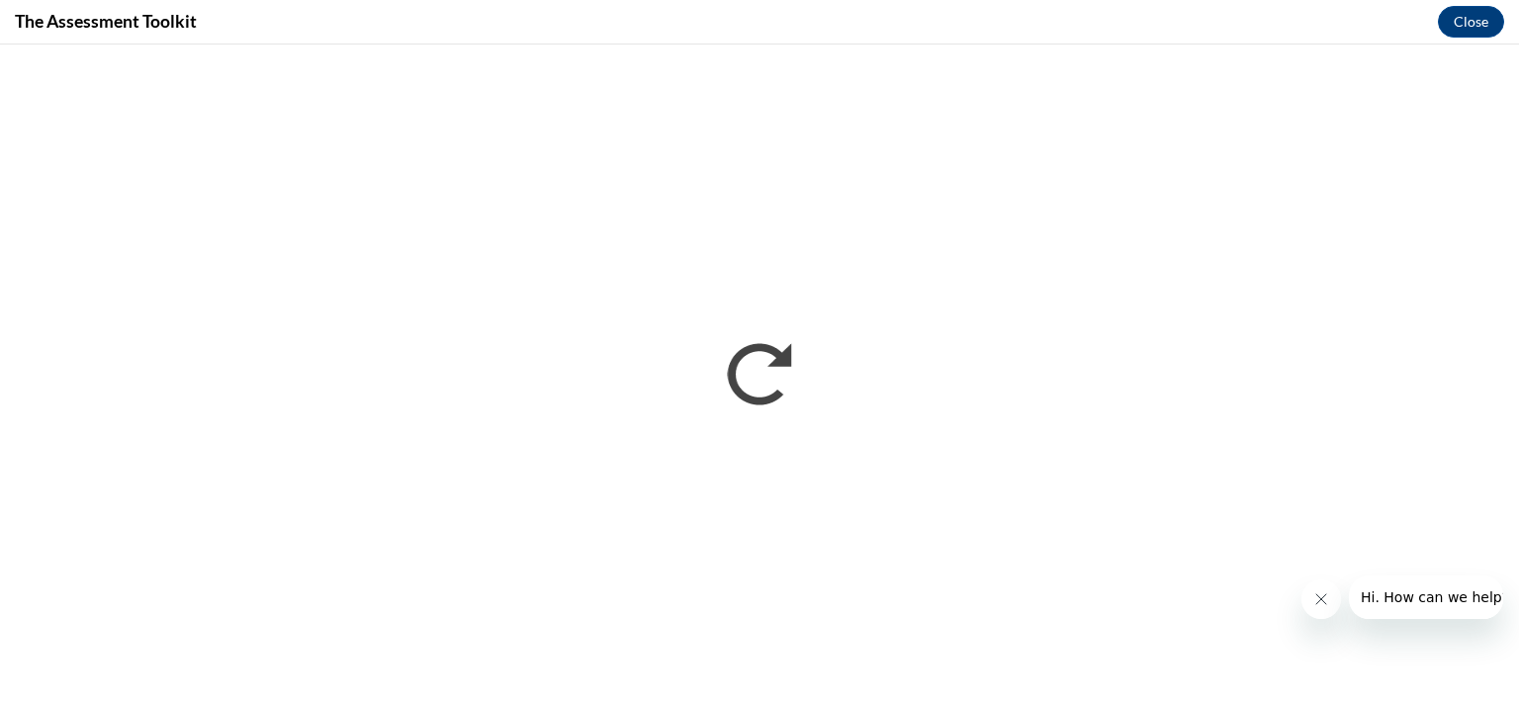
scroll to position [0, 0]
